Goal: Check status: Check status

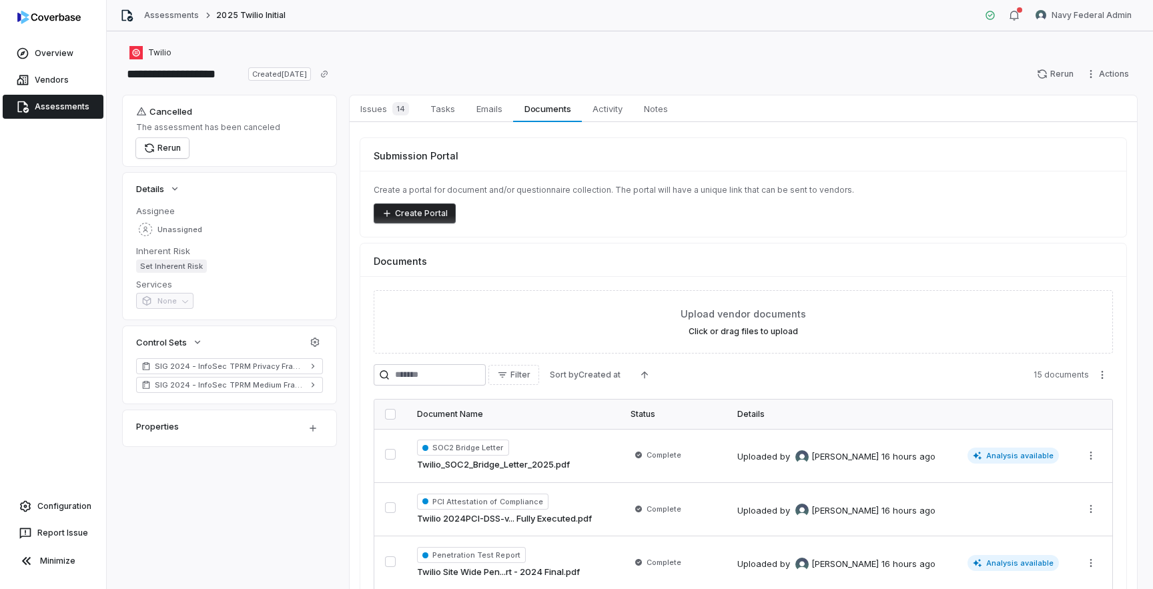
scroll to position [202, 0]
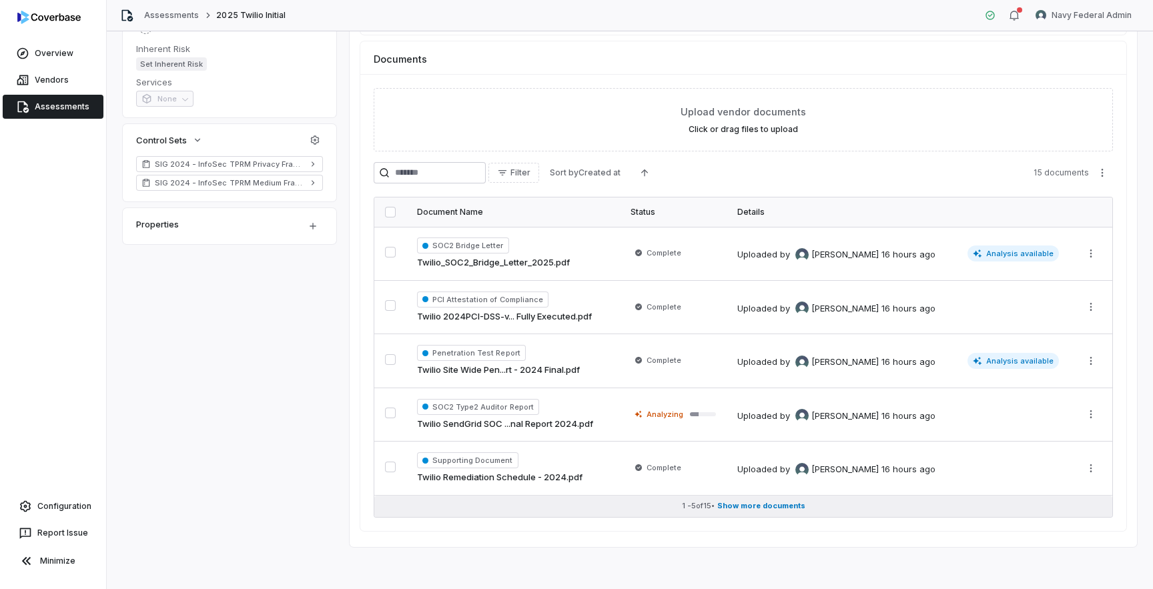
click at [735, 510] on span "Show more documents" at bounding box center [761, 506] width 88 height 10
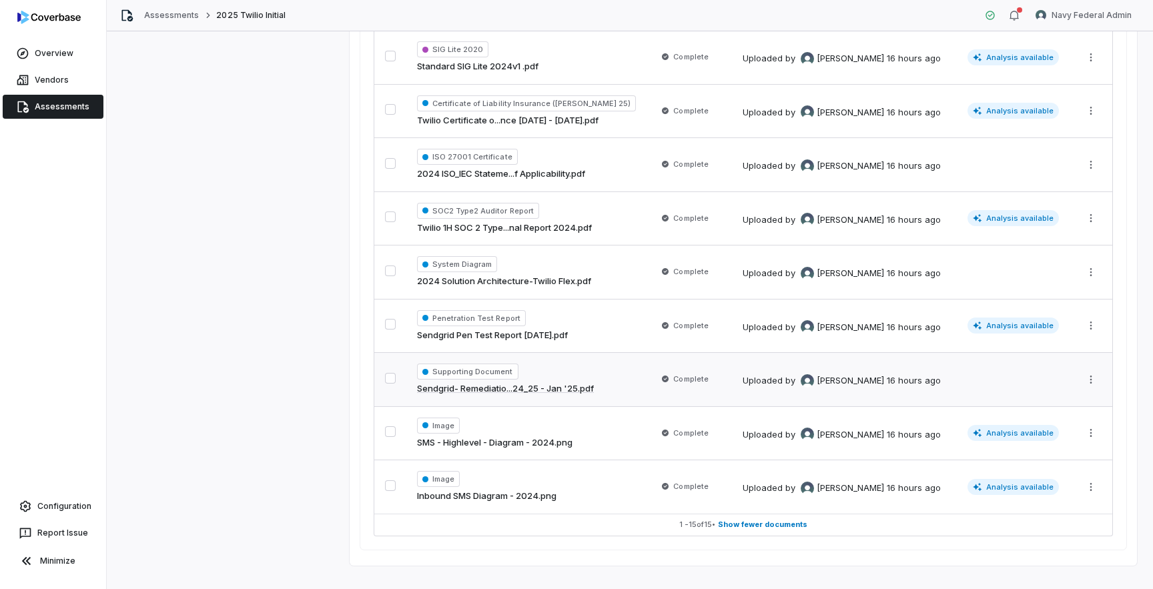
scroll to position [739, 0]
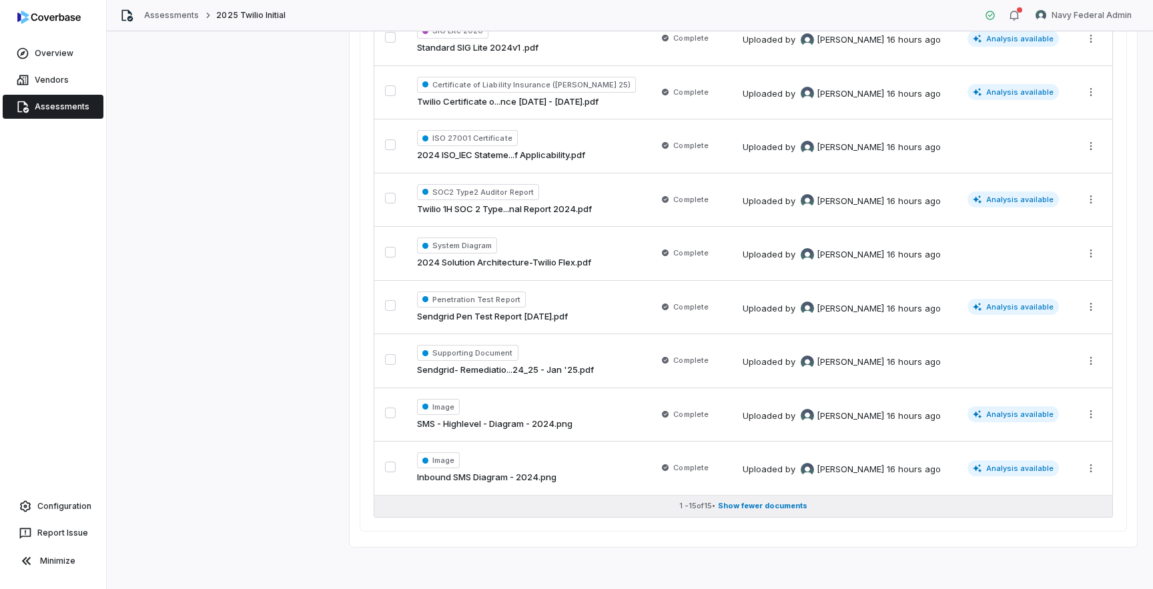
click at [744, 513] on button "1 - 15 of 15 • Show fewer documents" at bounding box center [743, 506] width 738 height 21
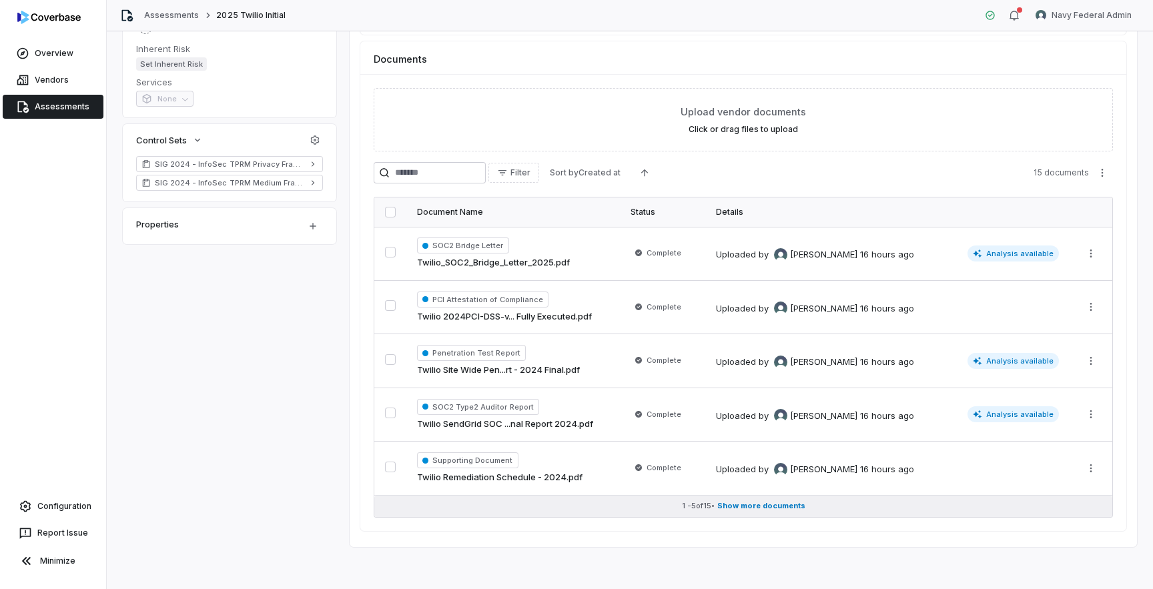
click at [744, 513] on button "1 - 5 of 15 • Show more documents" at bounding box center [743, 506] width 738 height 21
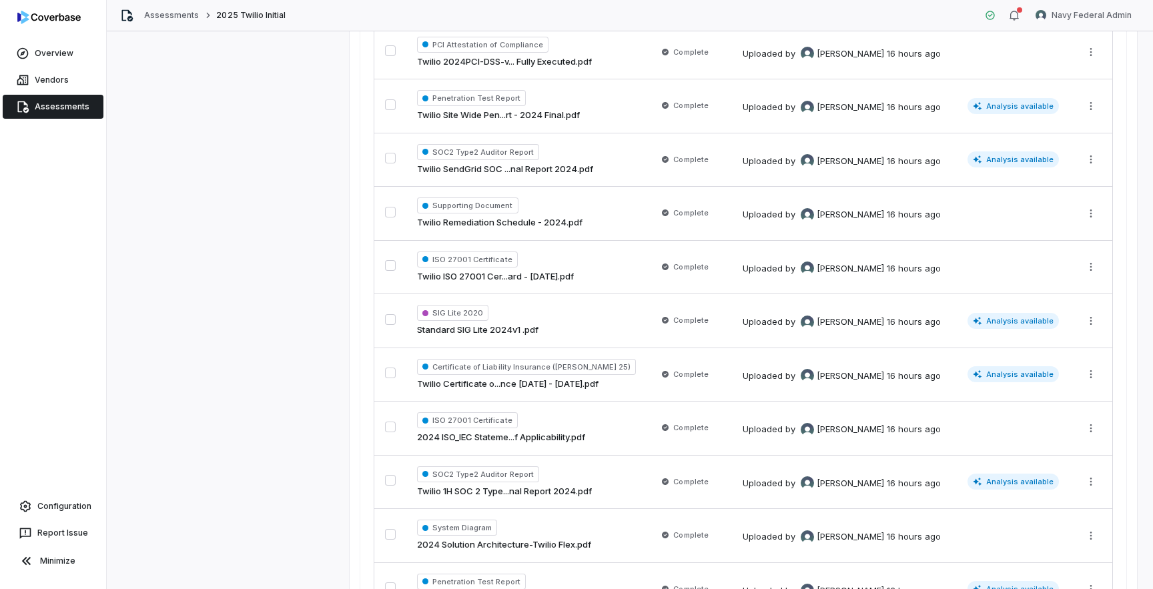
scroll to position [0, 0]
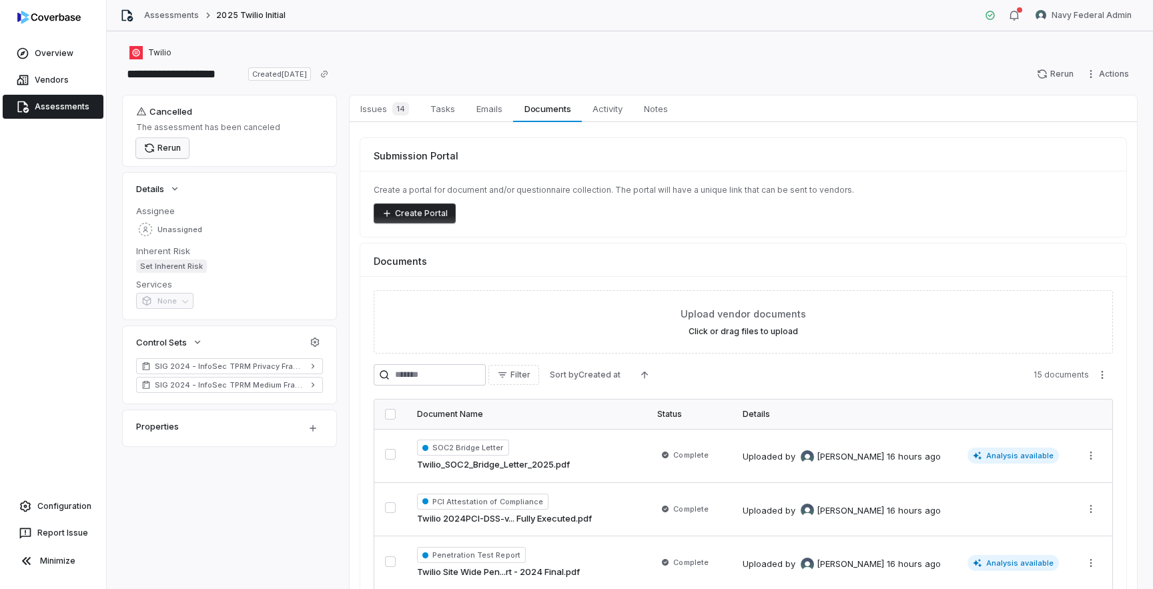
click at [172, 149] on button "Rerun" at bounding box center [162, 148] width 53 height 20
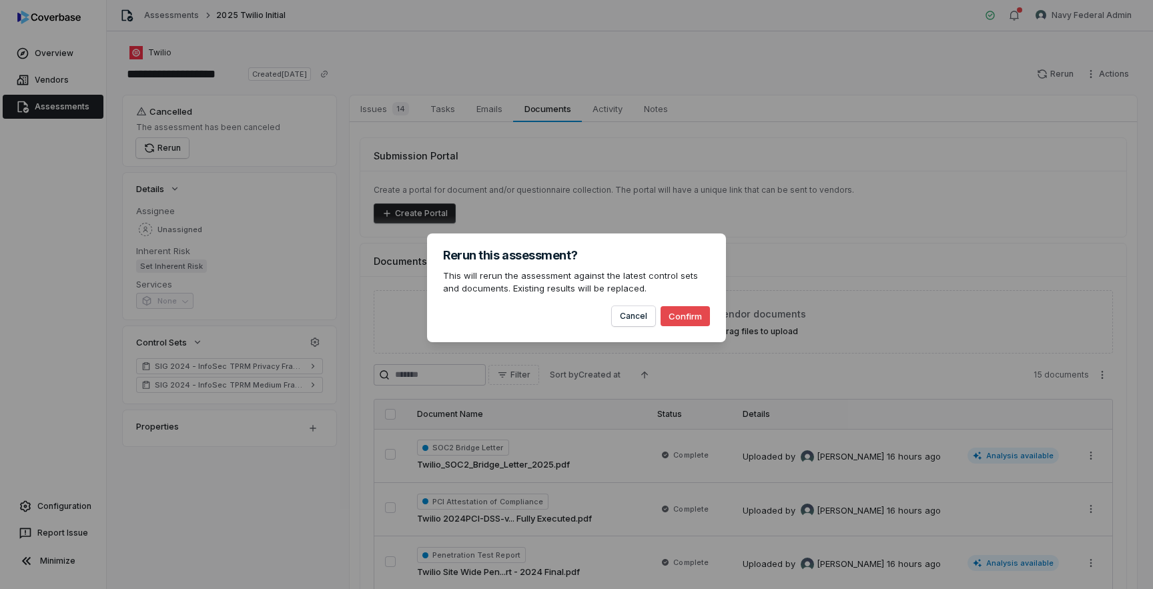
click at [696, 313] on button "Confirm" at bounding box center [684, 316] width 49 height 20
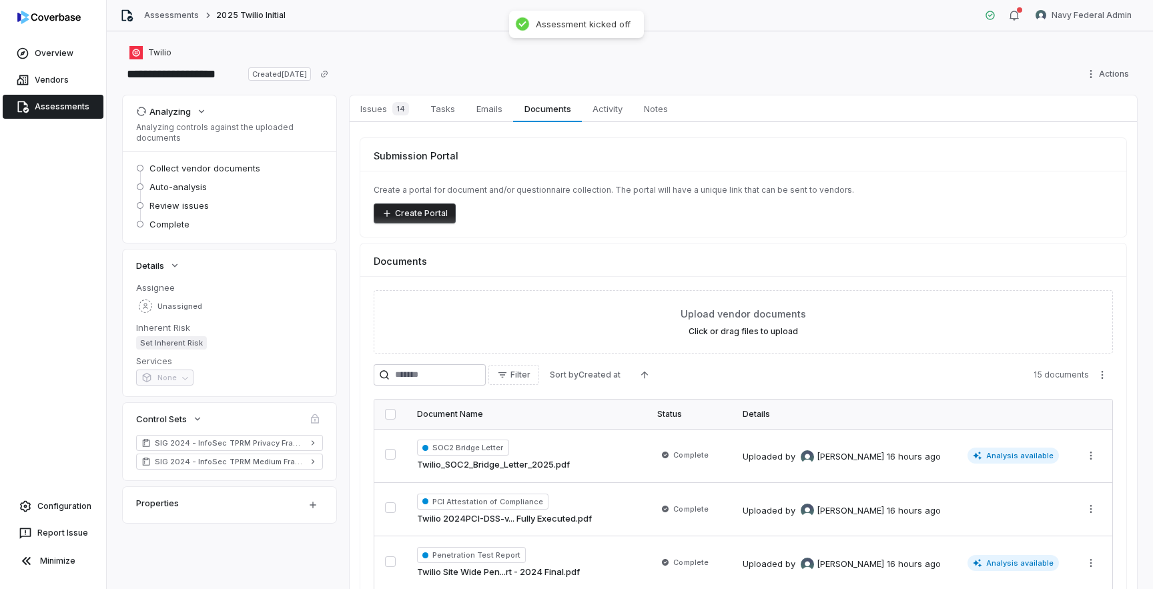
click at [58, 107] on link "Assessments" at bounding box center [53, 107] width 101 height 24
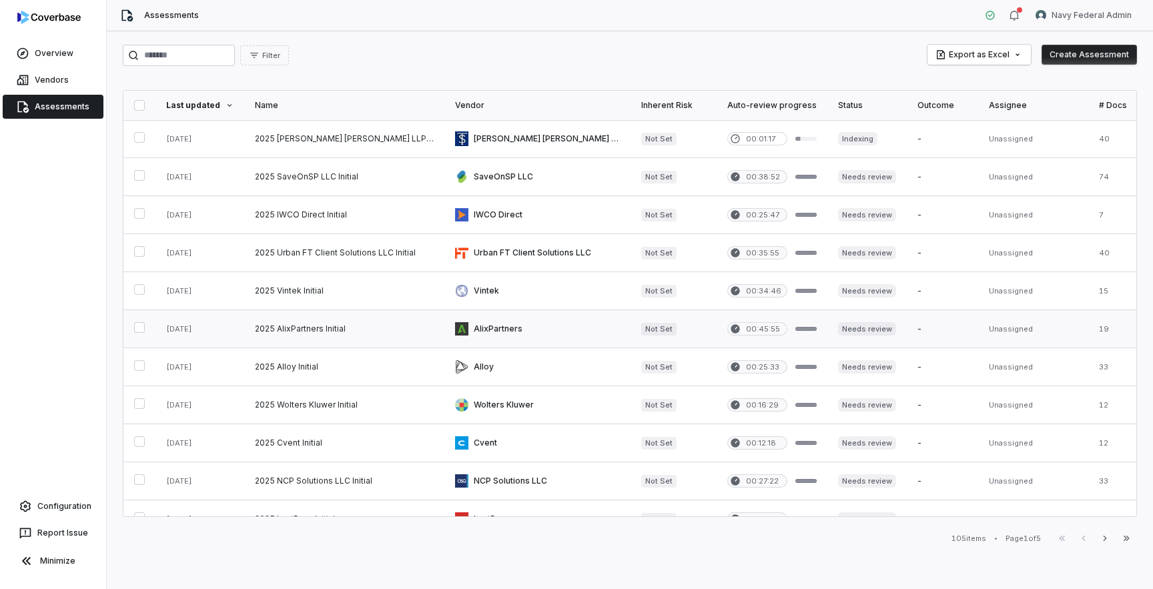
click at [572, 328] on link at bounding box center [537, 328] width 186 height 37
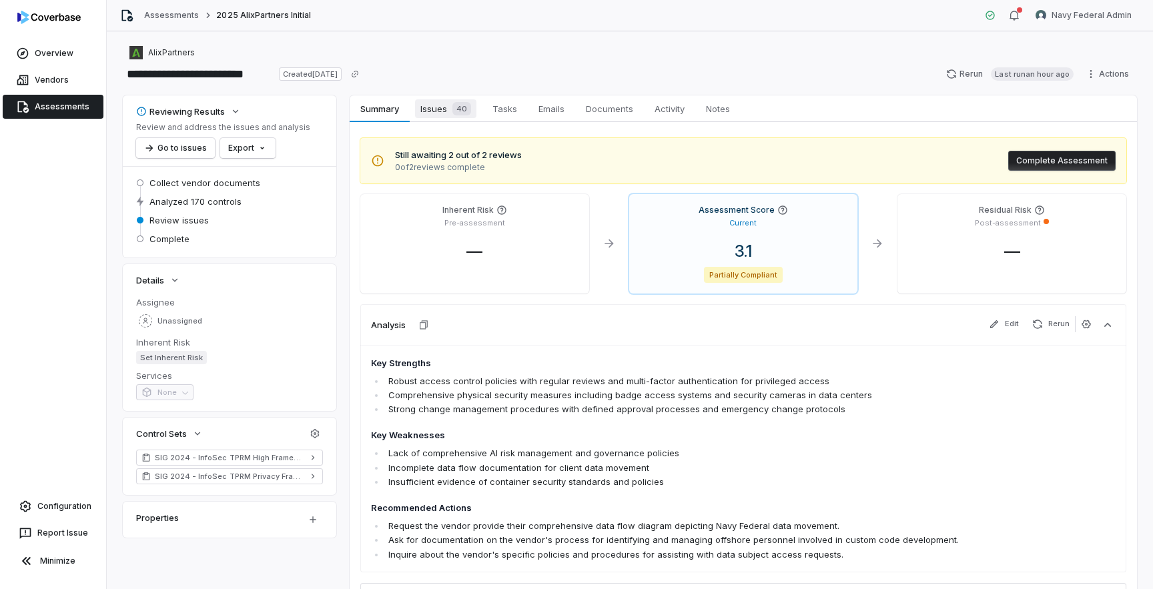
click at [436, 107] on span "Issues 40" at bounding box center [445, 108] width 61 height 19
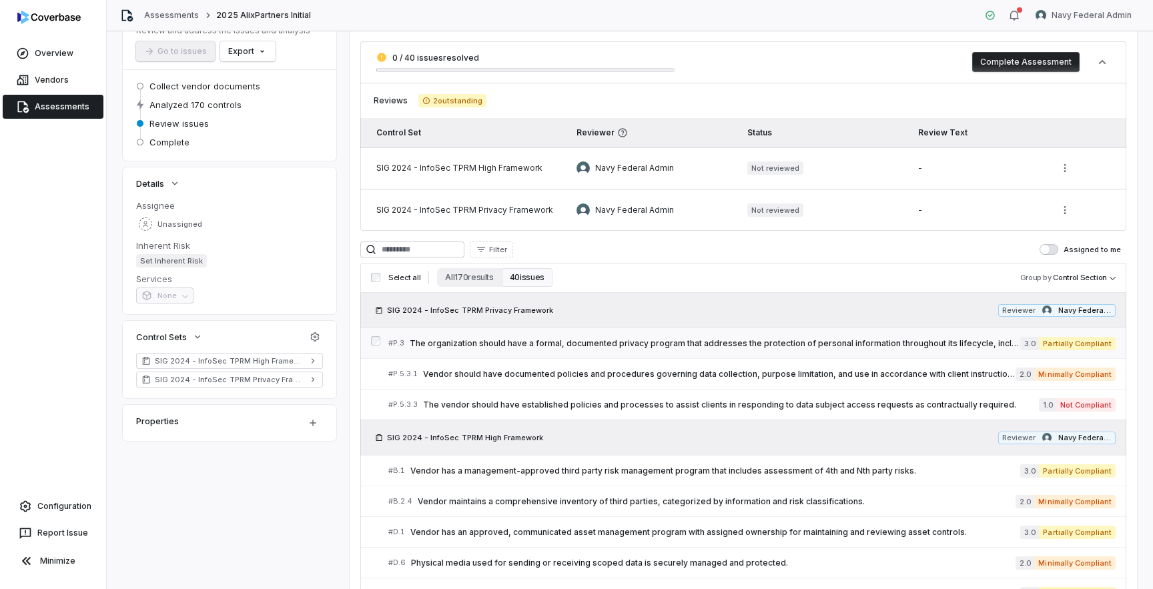
scroll to position [102, 0]
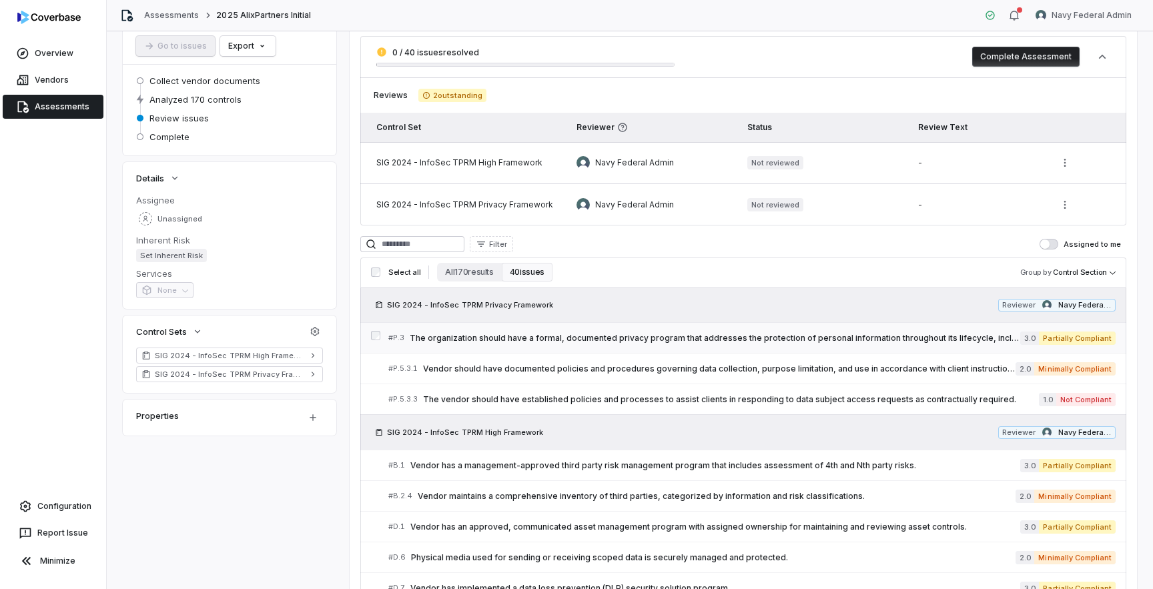
click at [476, 337] on span "The organization should have a formal, documented privacy program that addresse…" at bounding box center [715, 338] width 610 height 11
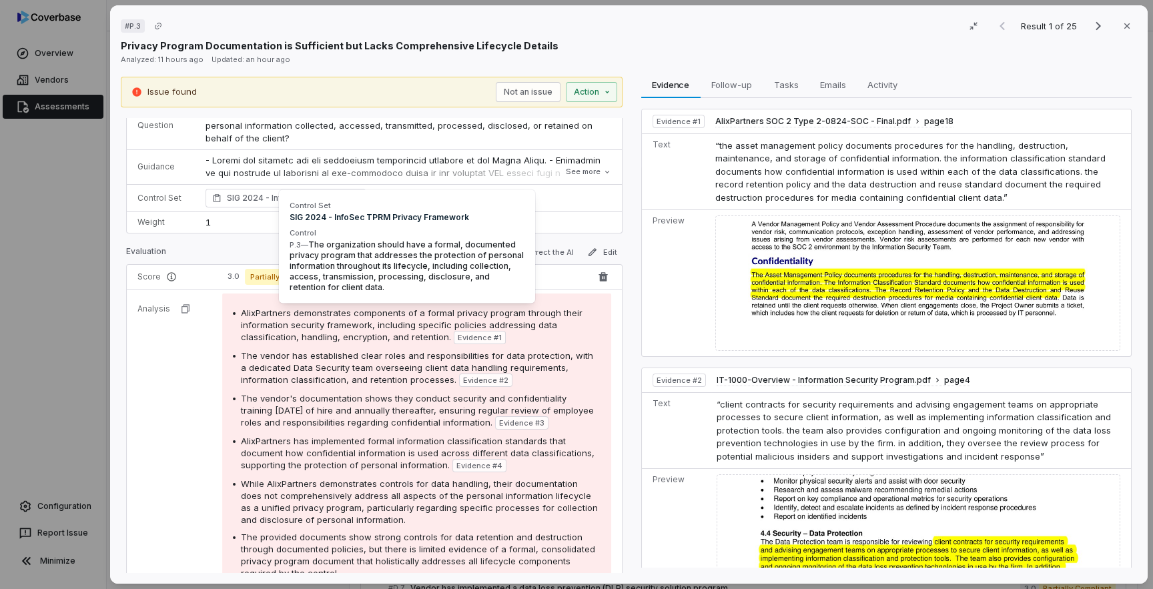
scroll to position [126, 0]
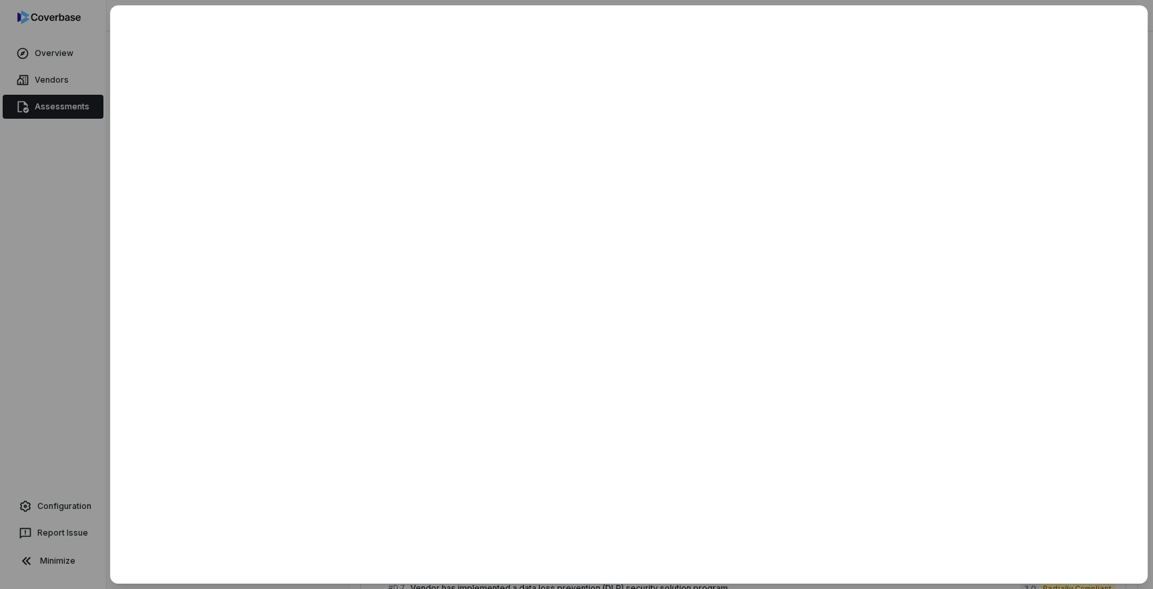
click at [41, 227] on div at bounding box center [576, 294] width 1153 height 589
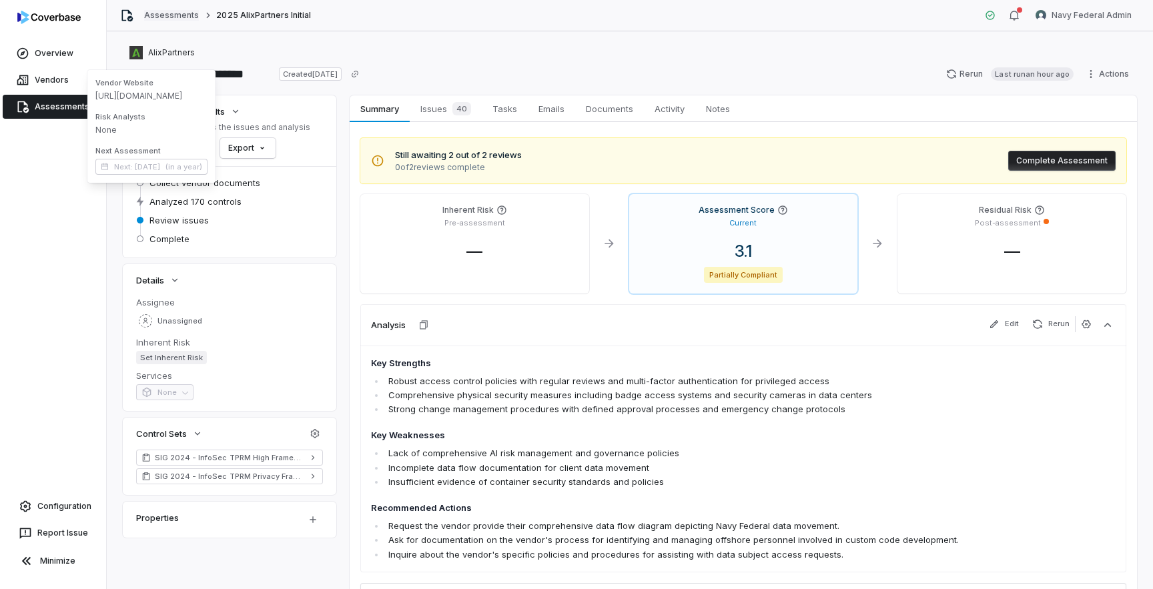
click at [175, 11] on link "Assessments" at bounding box center [171, 15] width 55 height 11
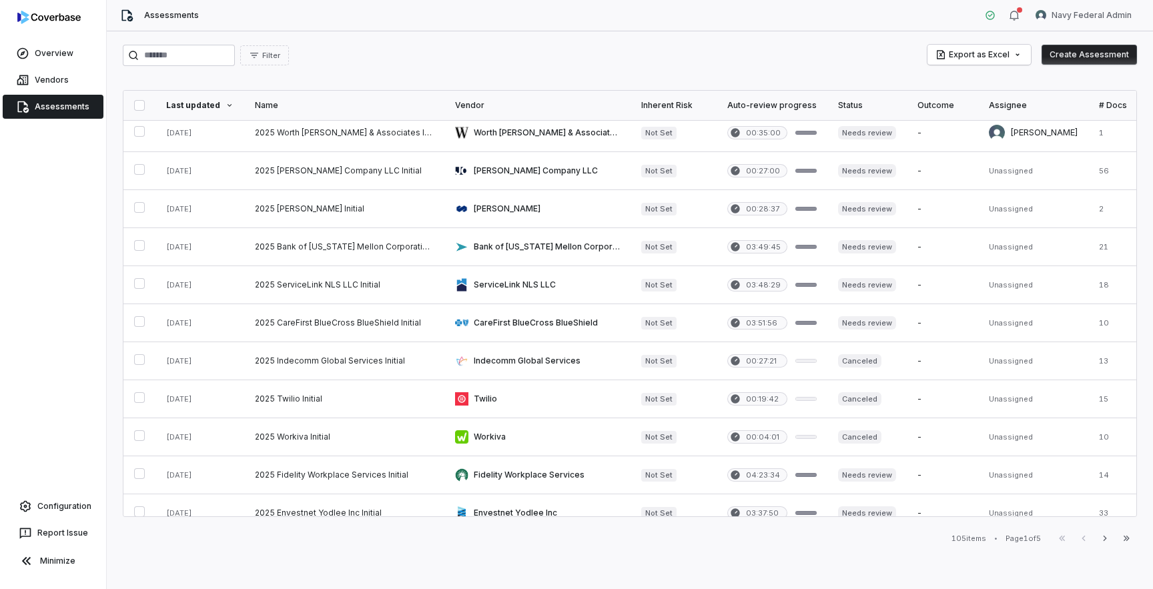
scroll to position [554, 0]
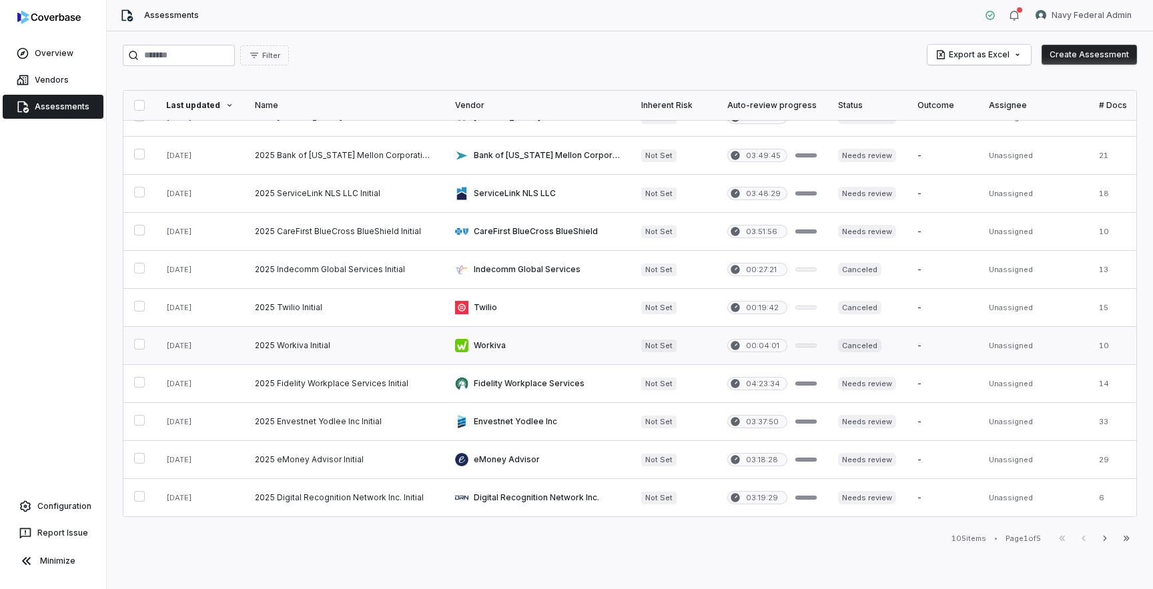
click at [355, 345] on link at bounding box center [344, 345] width 200 height 37
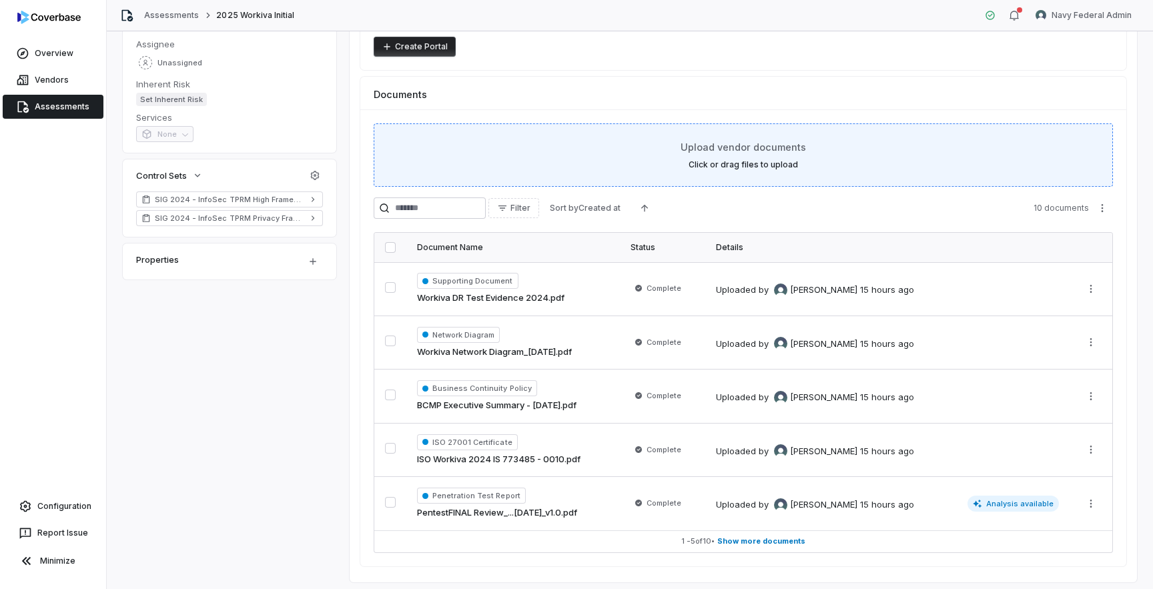
scroll to position [202, 0]
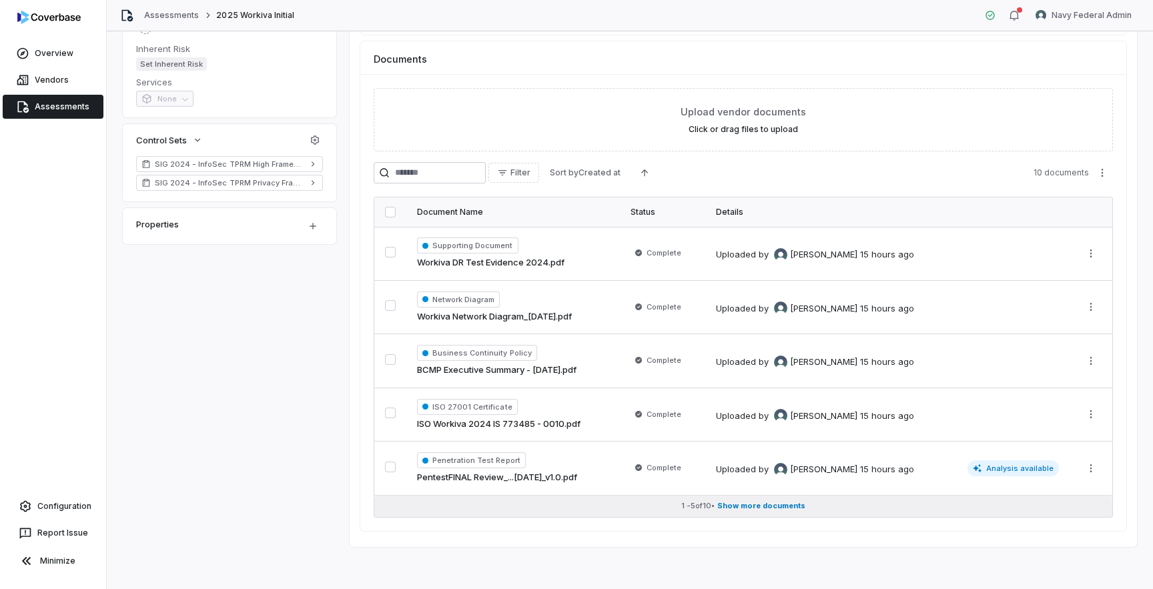
click at [762, 510] on span "Show more documents" at bounding box center [761, 506] width 88 height 10
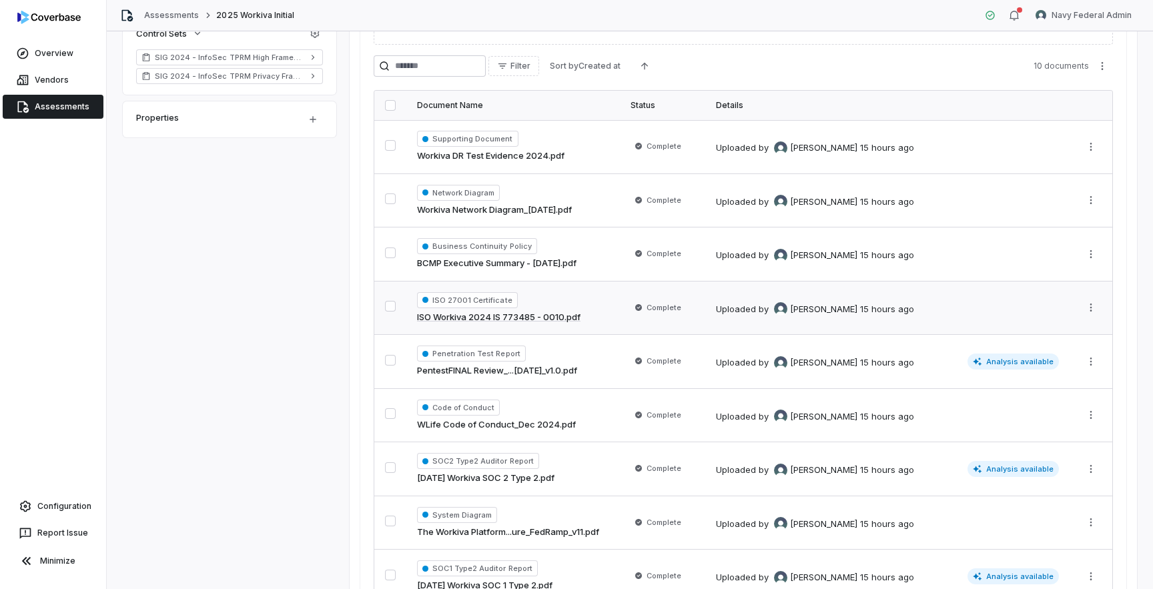
scroll to position [0, 0]
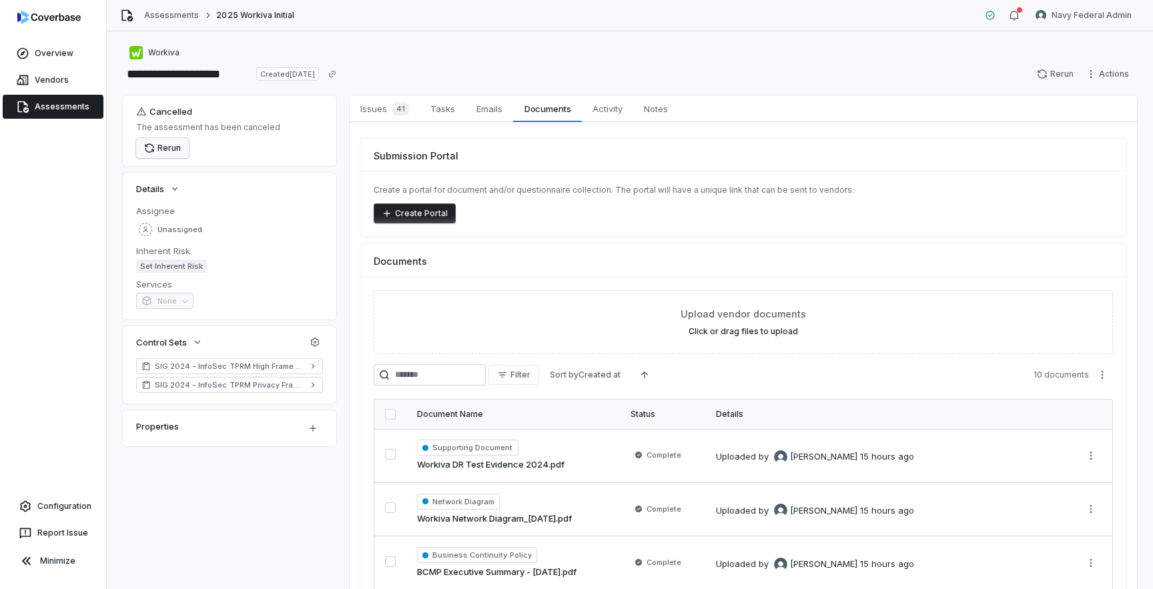
click at [178, 147] on button "Rerun" at bounding box center [162, 148] width 53 height 20
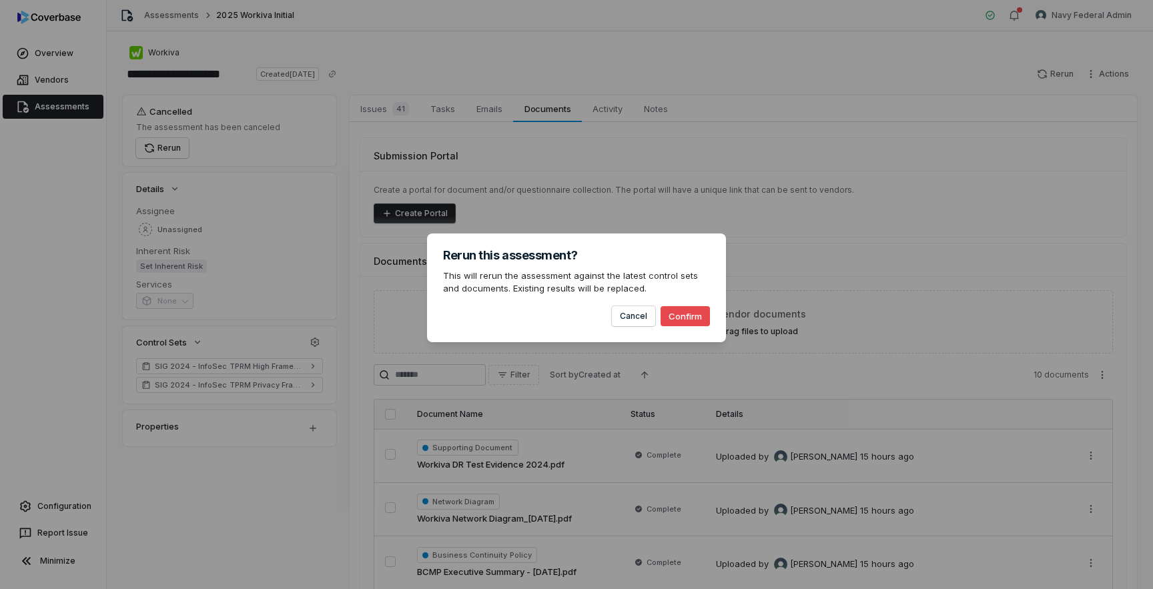
click at [700, 320] on button "Confirm" at bounding box center [684, 316] width 49 height 20
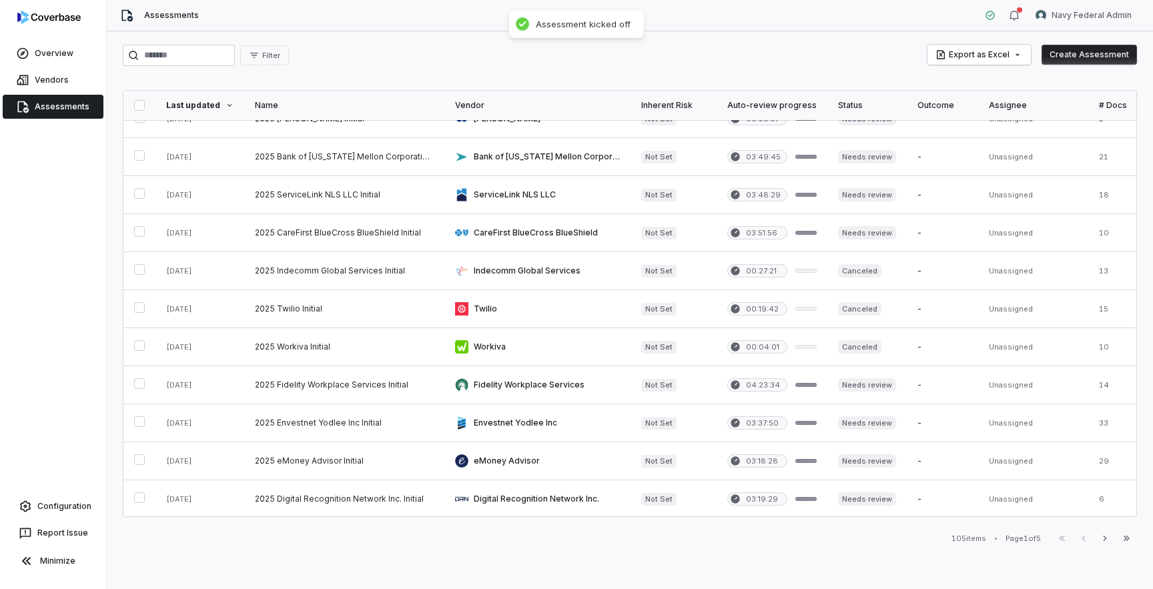
scroll to position [554, 0]
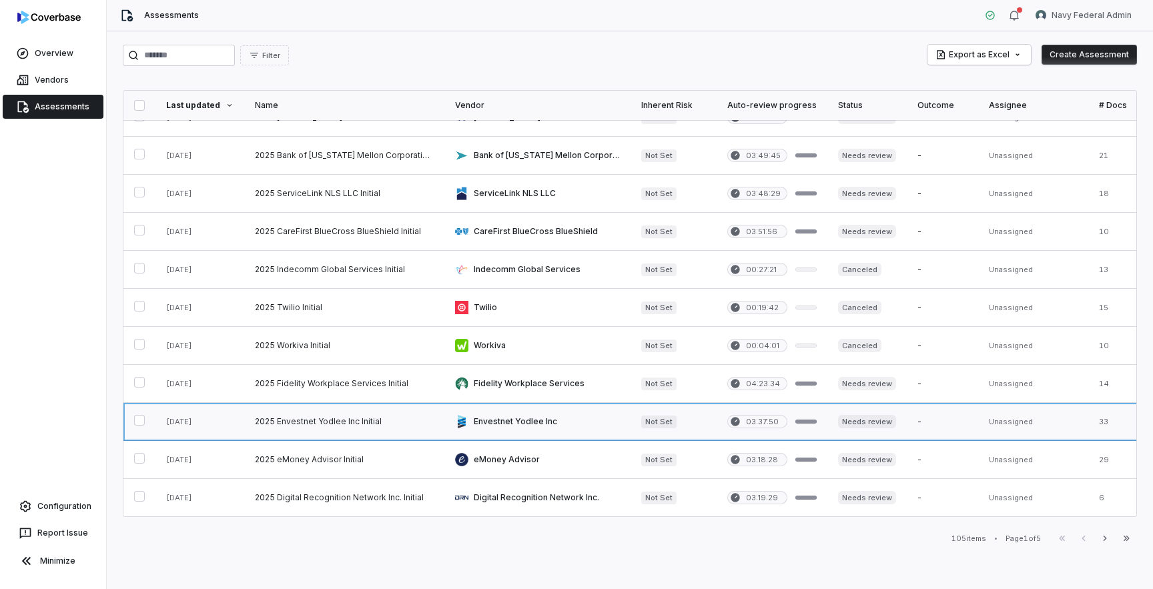
click at [328, 428] on link at bounding box center [344, 421] width 200 height 37
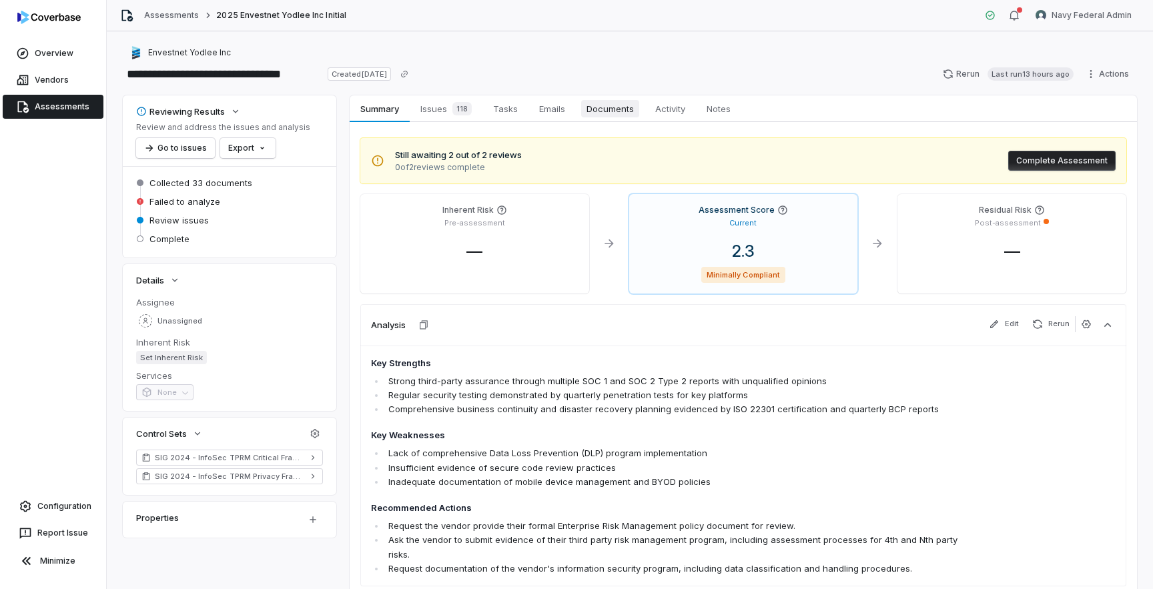
click at [586, 113] on span "Documents" at bounding box center [610, 108] width 58 height 17
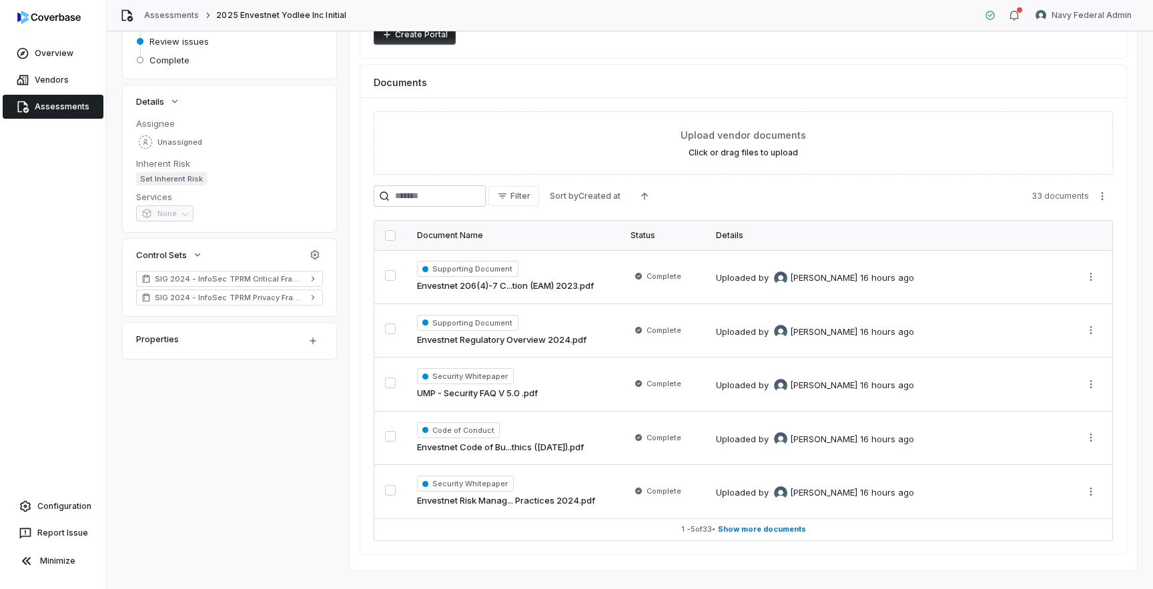
scroll to position [202, 0]
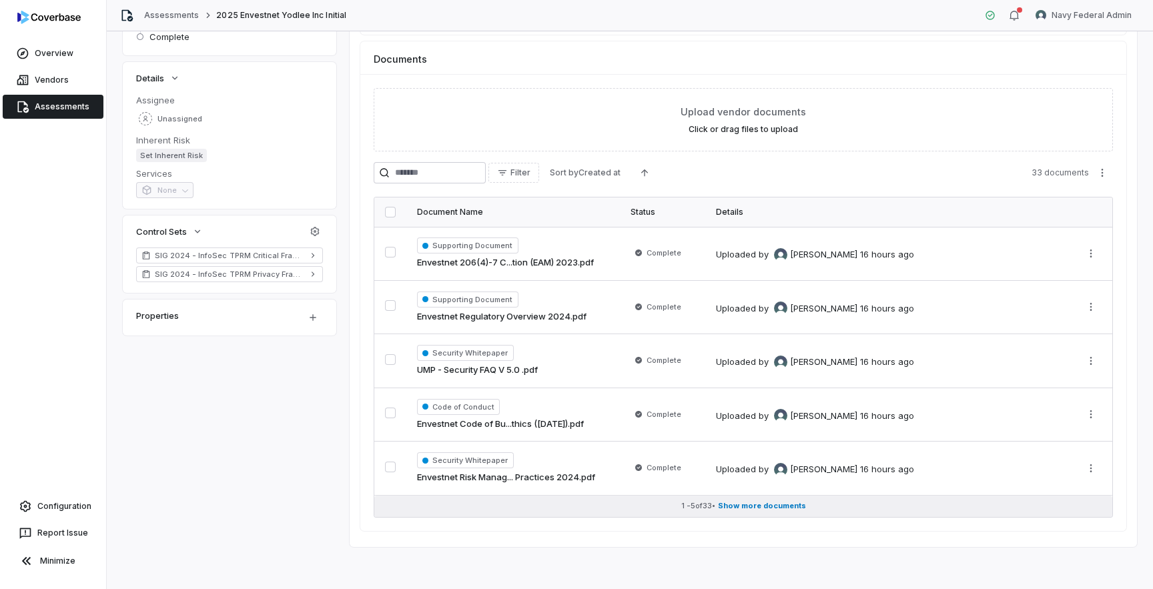
click at [748, 508] on span "Show more documents" at bounding box center [762, 506] width 88 height 10
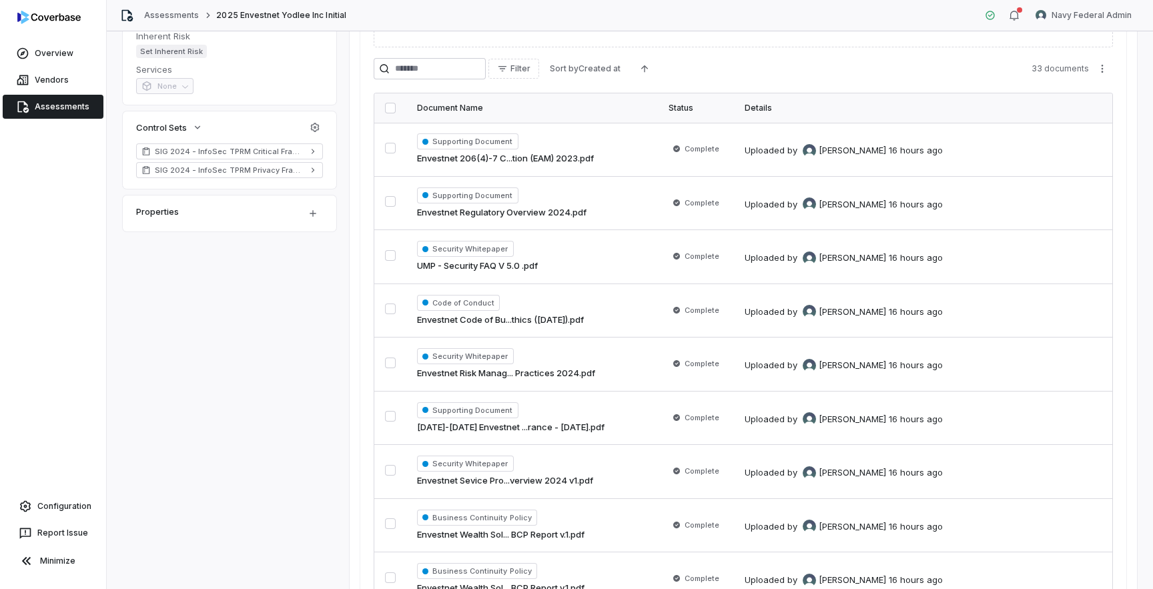
scroll to position [0, 0]
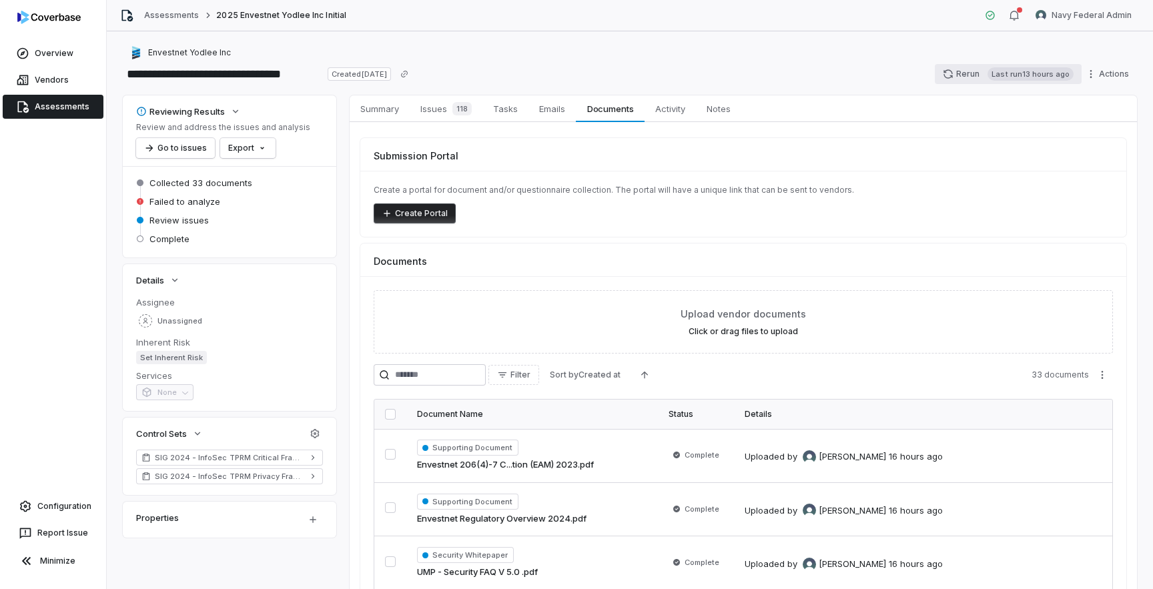
click at [972, 69] on button "Rerun Last run 13 hours ago" at bounding box center [1008, 74] width 147 height 20
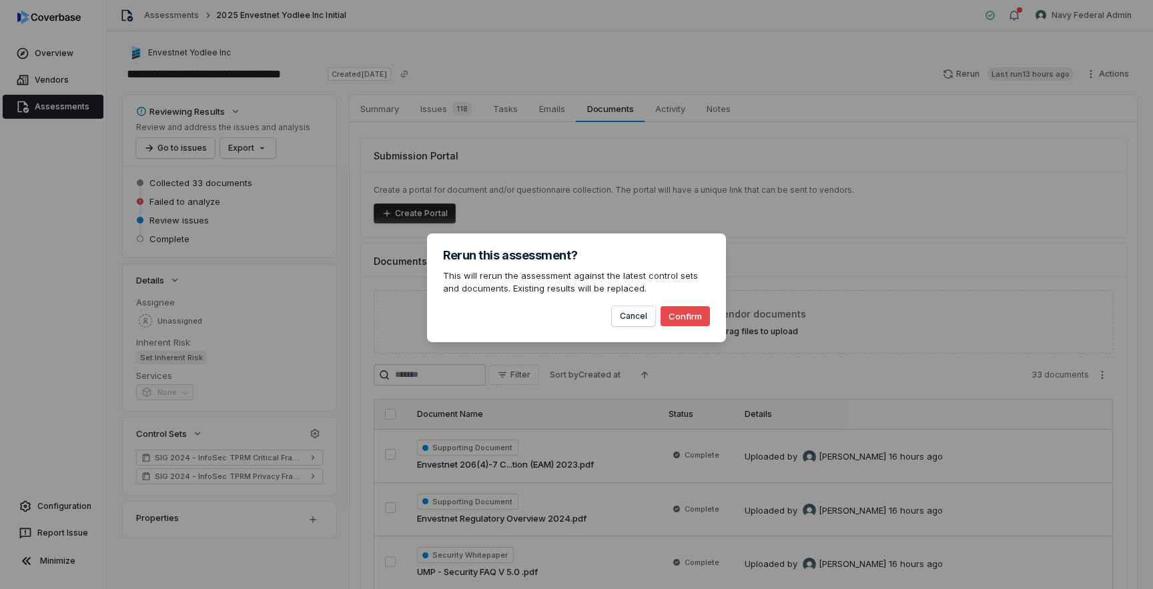
click at [685, 313] on button "Confirm" at bounding box center [684, 316] width 49 height 20
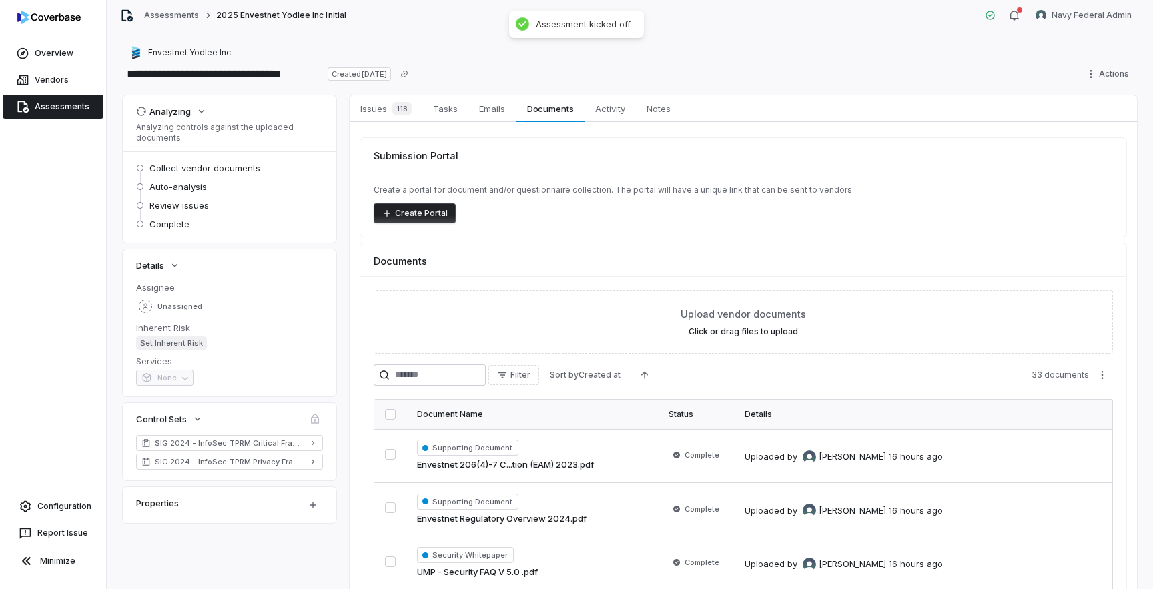
click at [62, 105] on link "Assessments" at bounding box center [53, 107] width 101 height 24
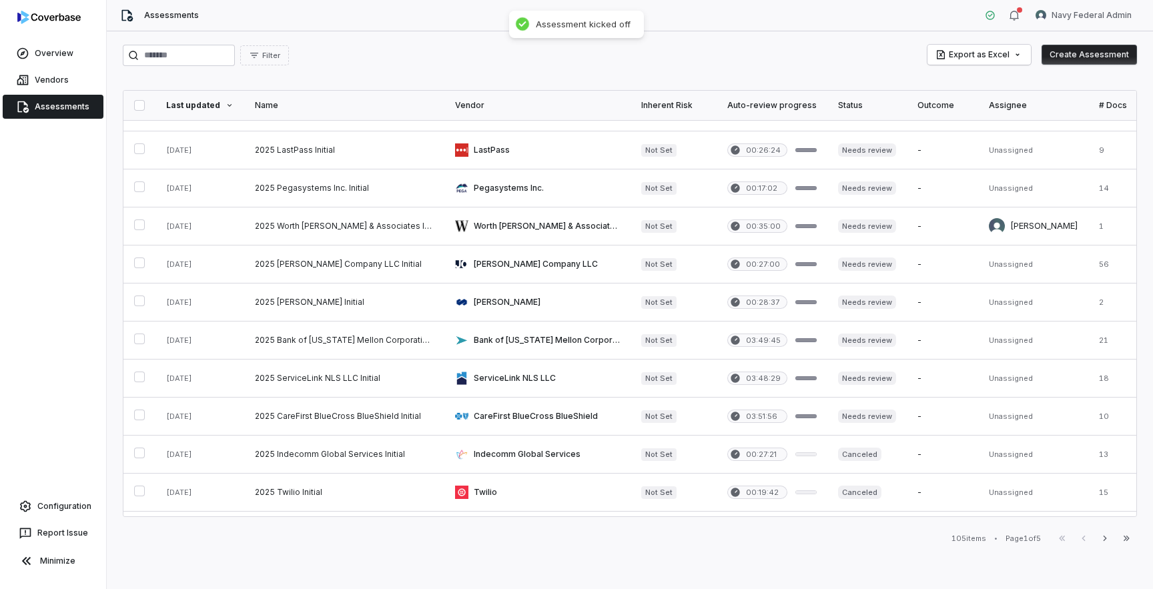
scroll to position [554, 0]
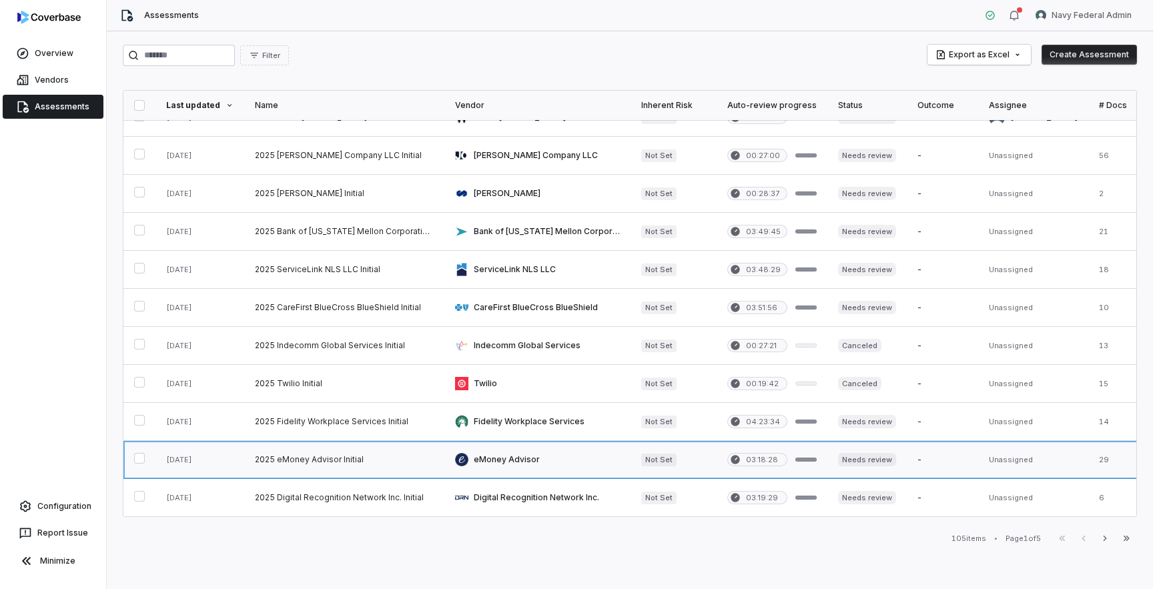
click at [288, 461] on link at bounding box center [344, 459] width 200 height 37
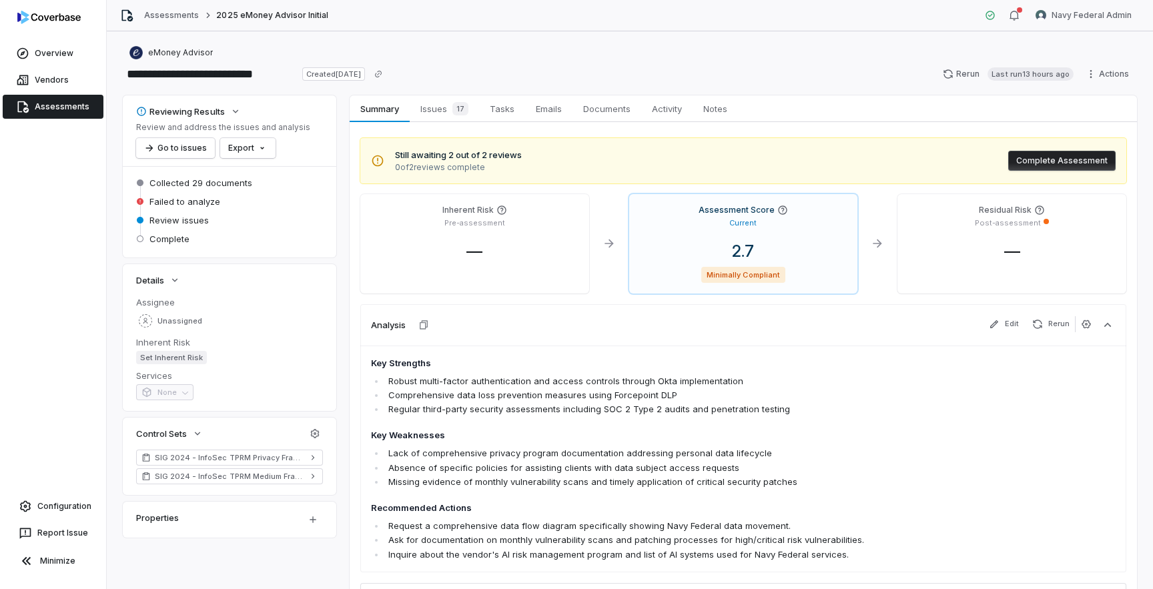
scroll to position [5, 0]
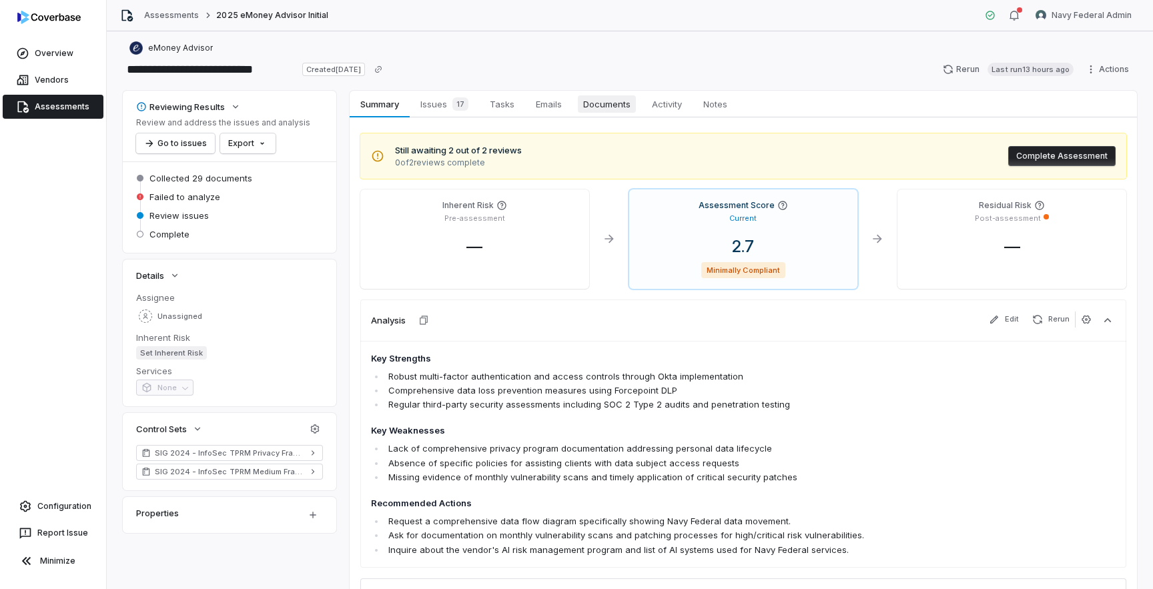
click at [614, 113] on link "Documents Documents" at bounding box center [606, 104] width 69 height 27
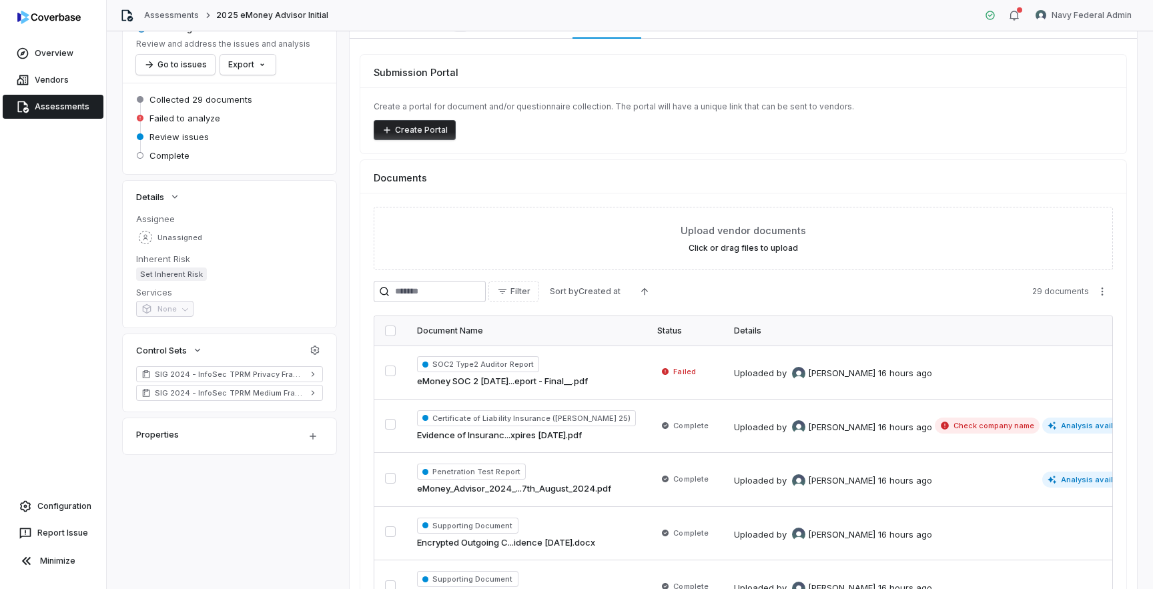
scroll to position [141, 0]
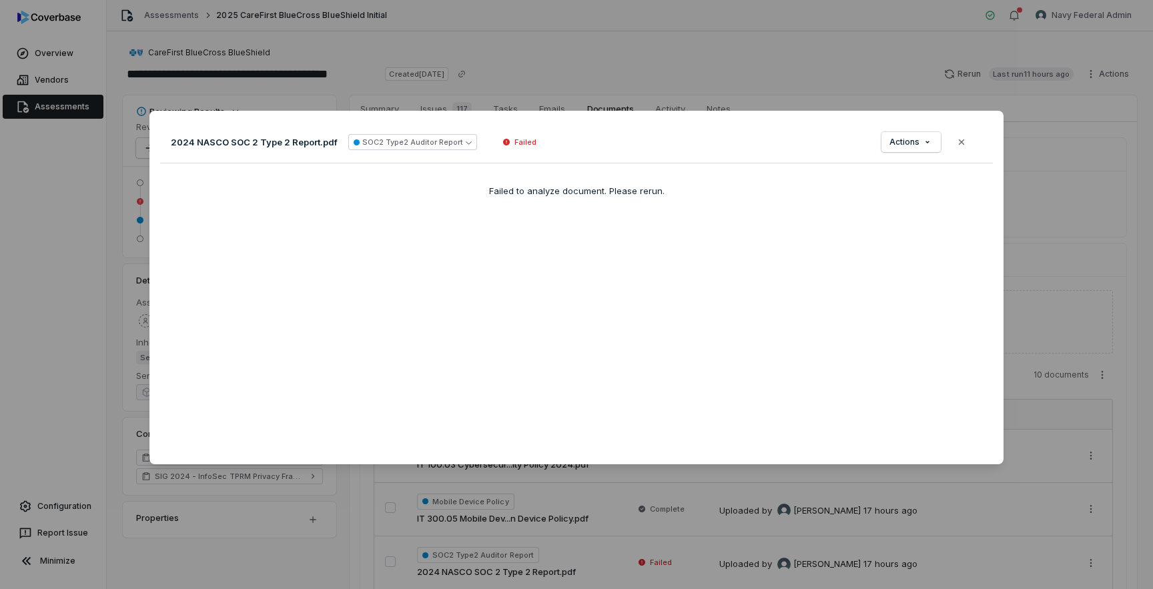
scroll to position [471, 0]
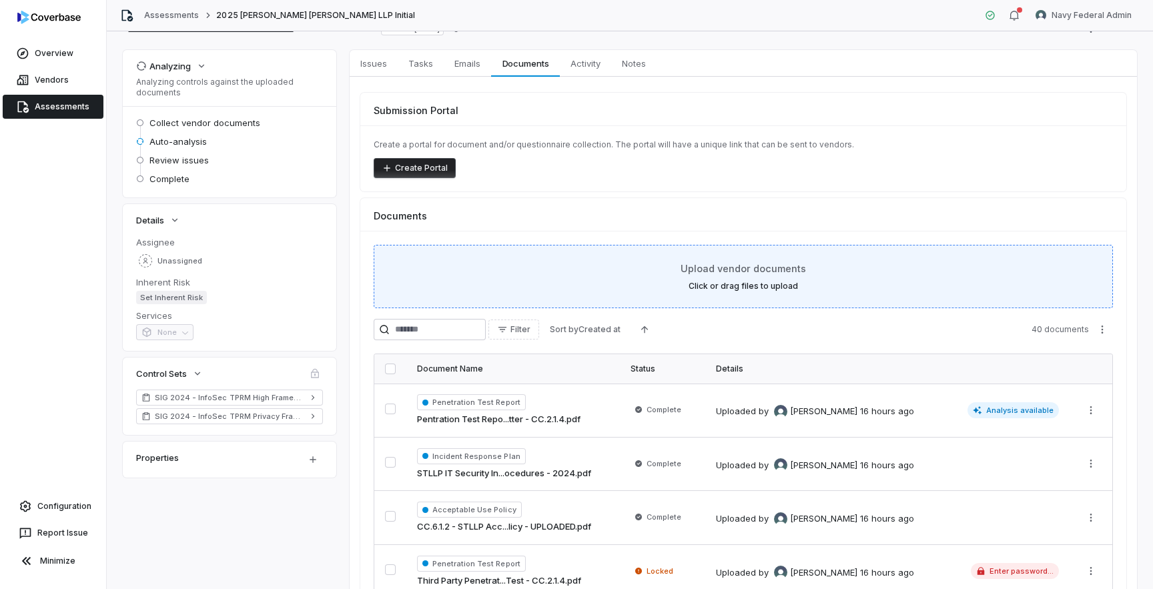
scroll to position [15, 0]
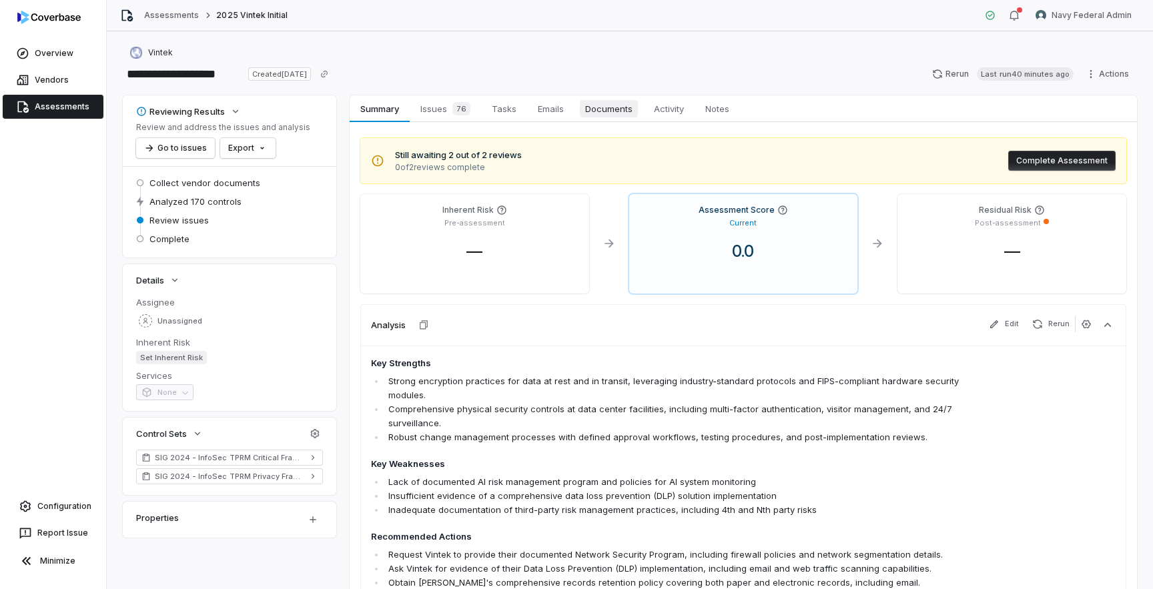
click at [610, 100] on span "Documents" at bounding box center [609, 108] width 58 height 17
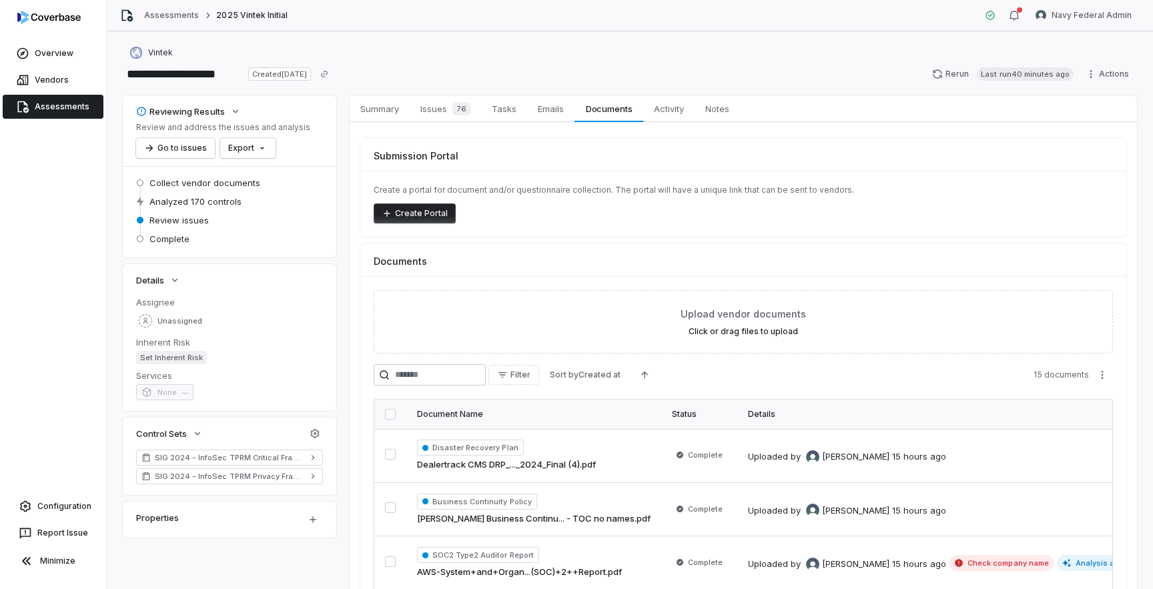
scroll to position [202, 0]
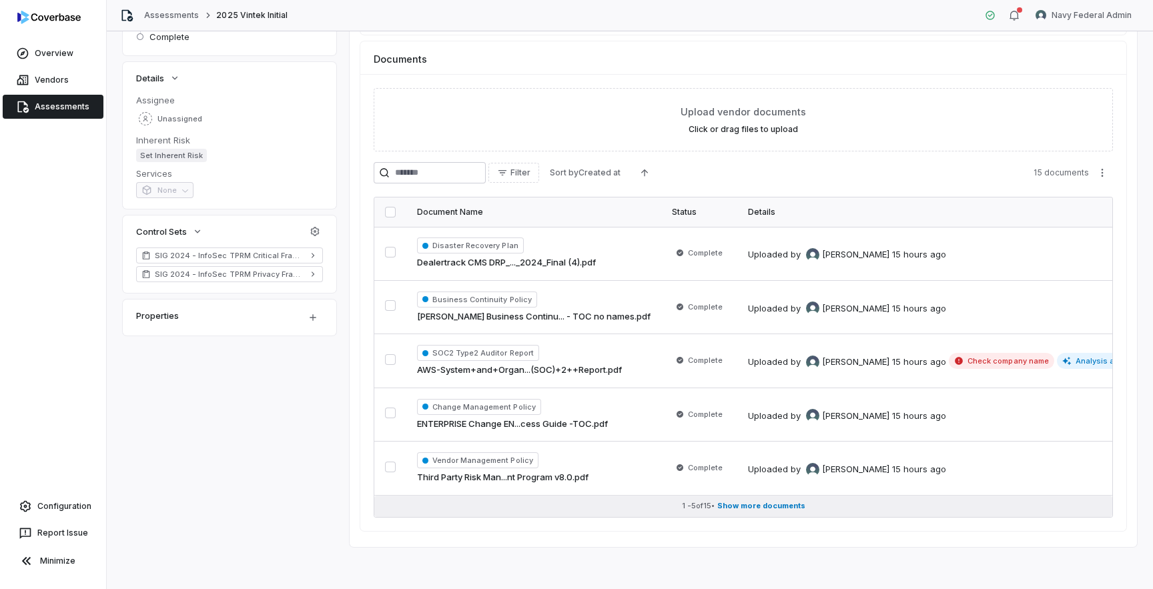
click at [748, 502] on span "Show more documents" at bounding box center [761, 506] width 88 height 10
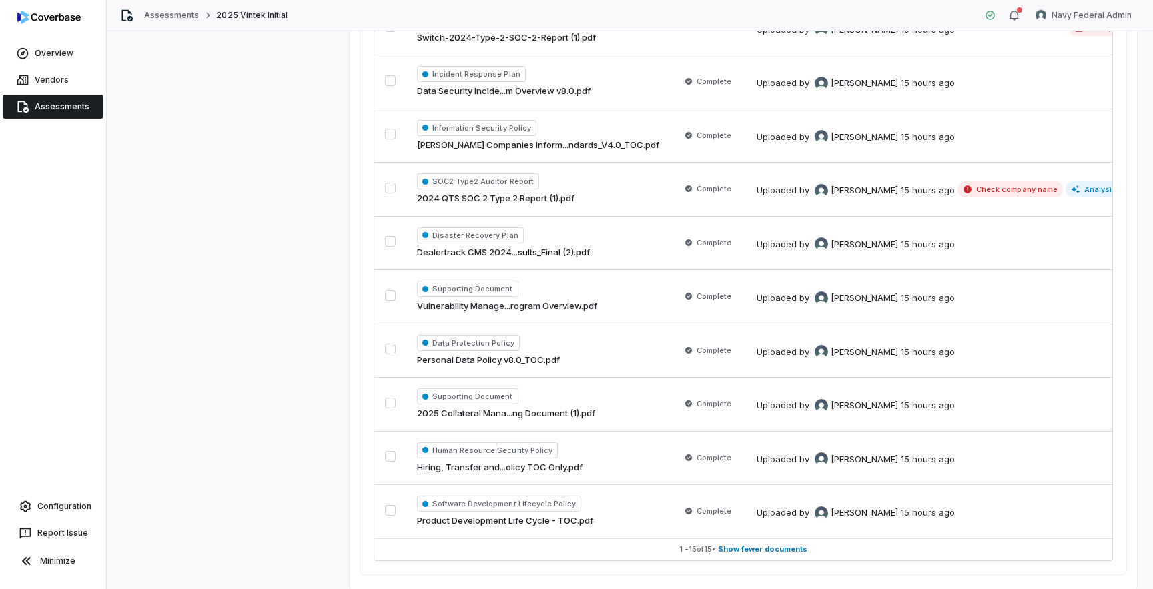
scroll to position [739, 0]
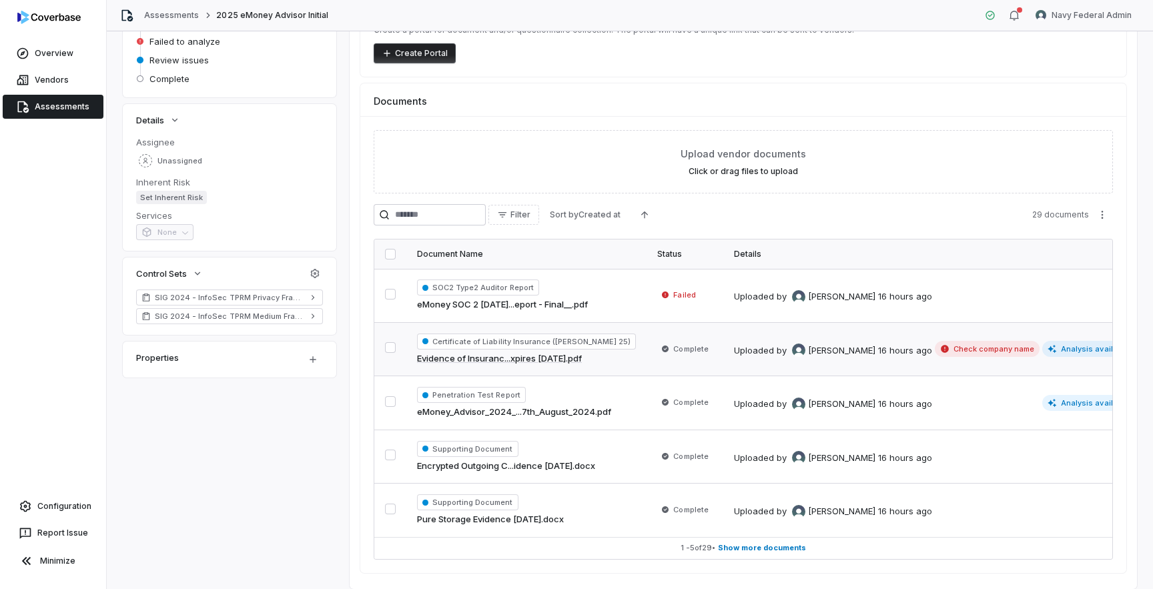
scroll to position [189, 0]
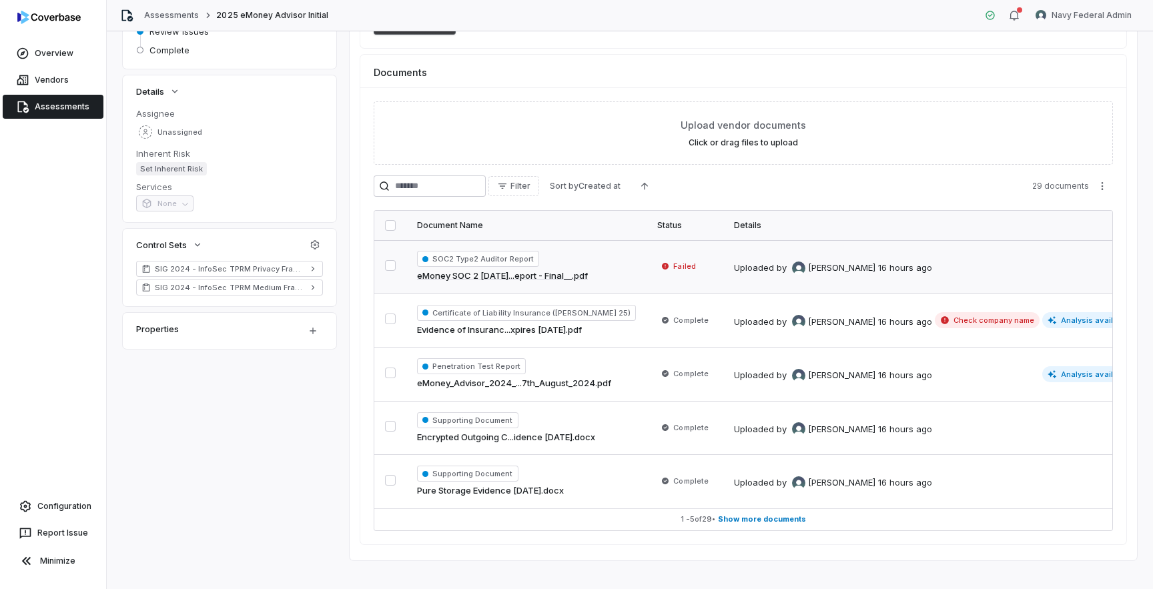
click at [616, 265] on td "SOC2 Type2 Auditor Report eMoney SOC 2 [DATE]...eport - Final__.pdf" at bounding box center [526, 266] width 240 height 53
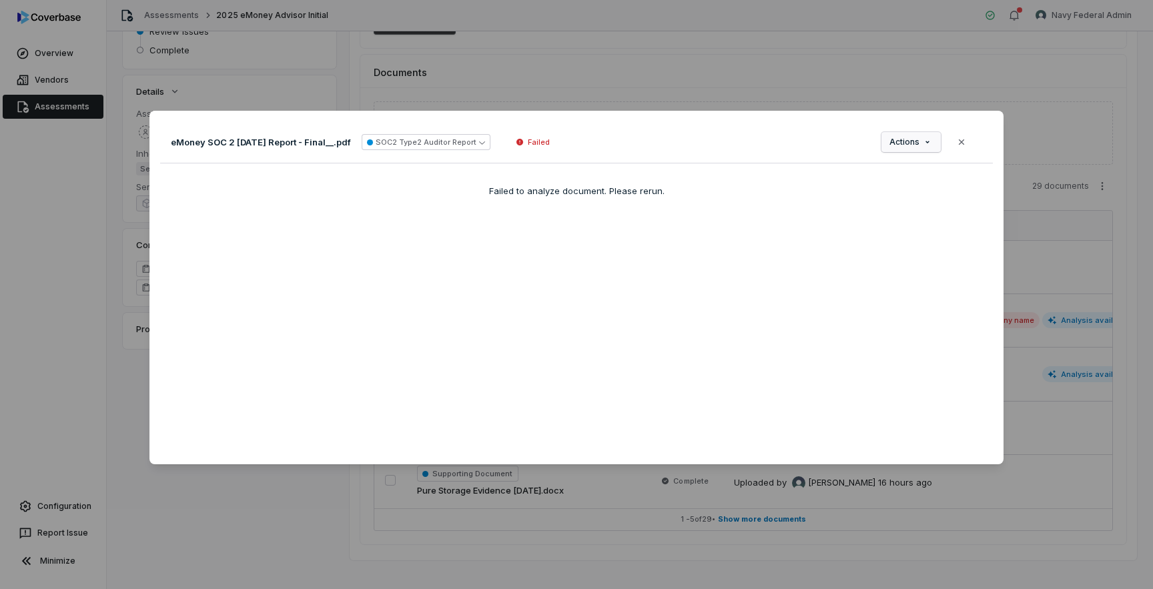
click at [924, 137] on div "Document Preview eMoney SOC 2 [DATE] Report - Final__.pdf SOC2 Type2 Auditor Re…" at bounding box center [576, 294] width 1153 height 410
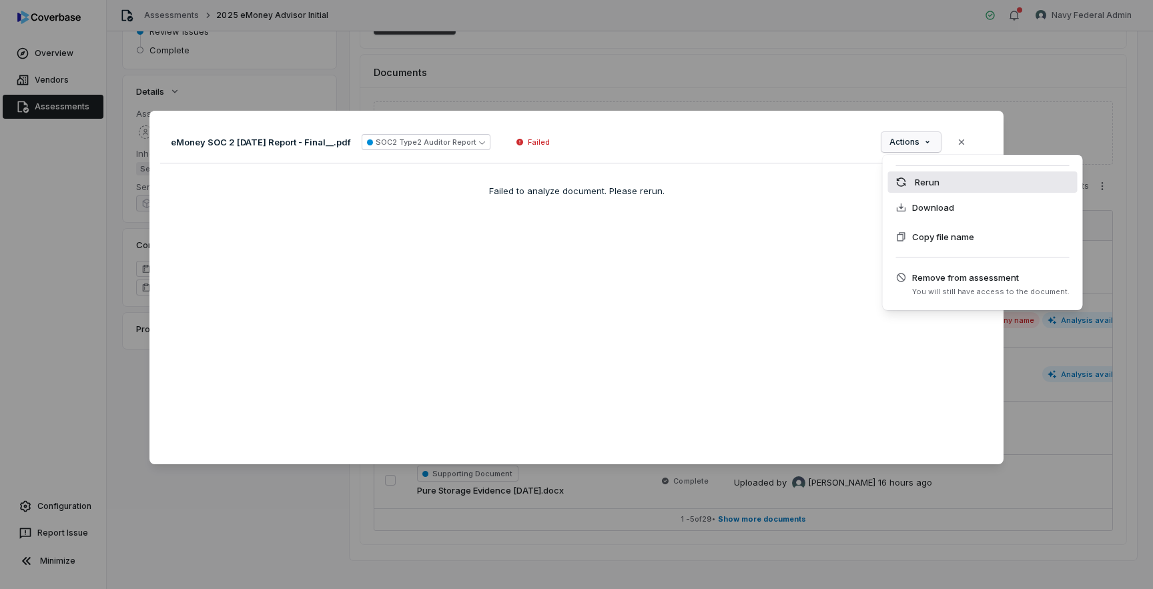
click at [917, 184] on div "Rerun" at bounding box center [982, 181] width 189 height 21
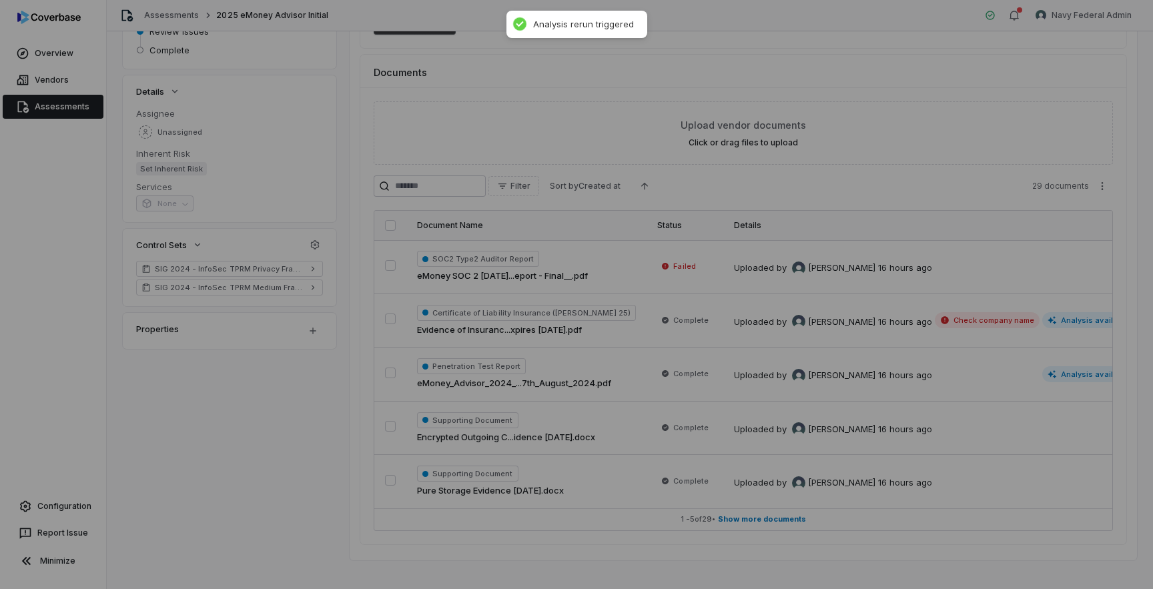
click at [1053, 191] on div "Document Preview" at bounding box center [576, 294] width 1153 height 589
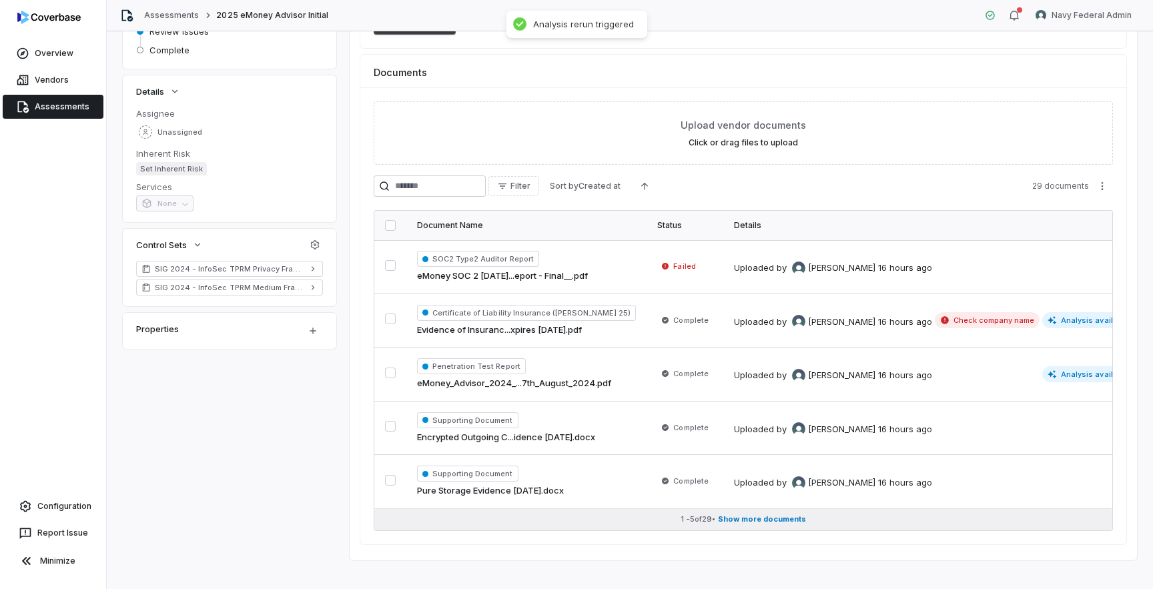
click at [728, 519] on span "Show more documents" at bounding box center [762, 519] width 88 height 10
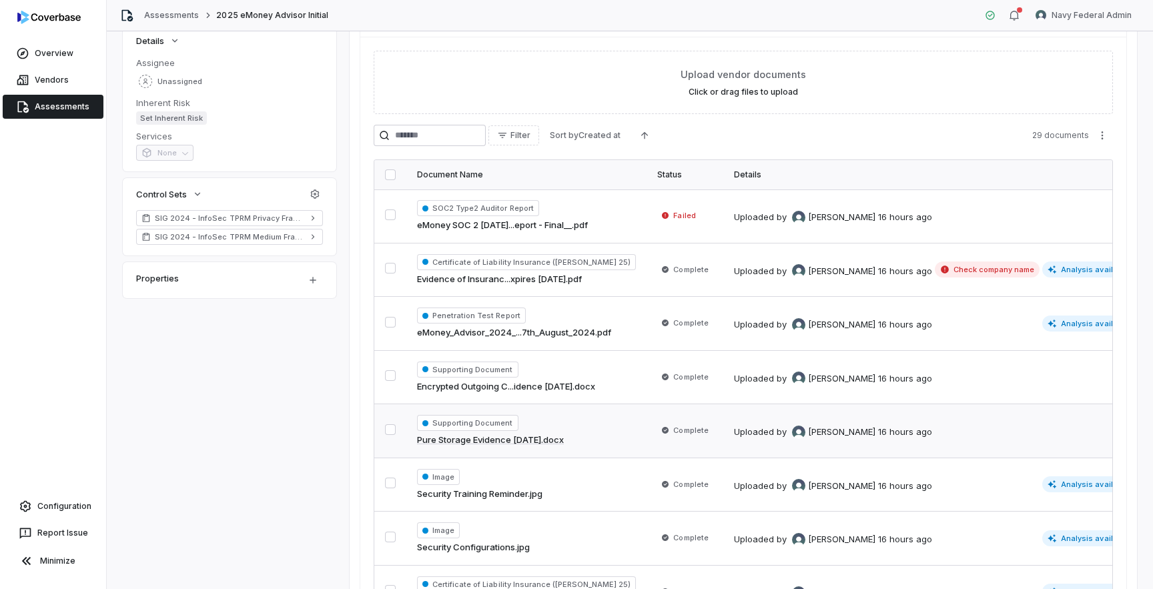
scroll to position [190, 0]
